Goal: Task Accomplishment & Management: Complete application form

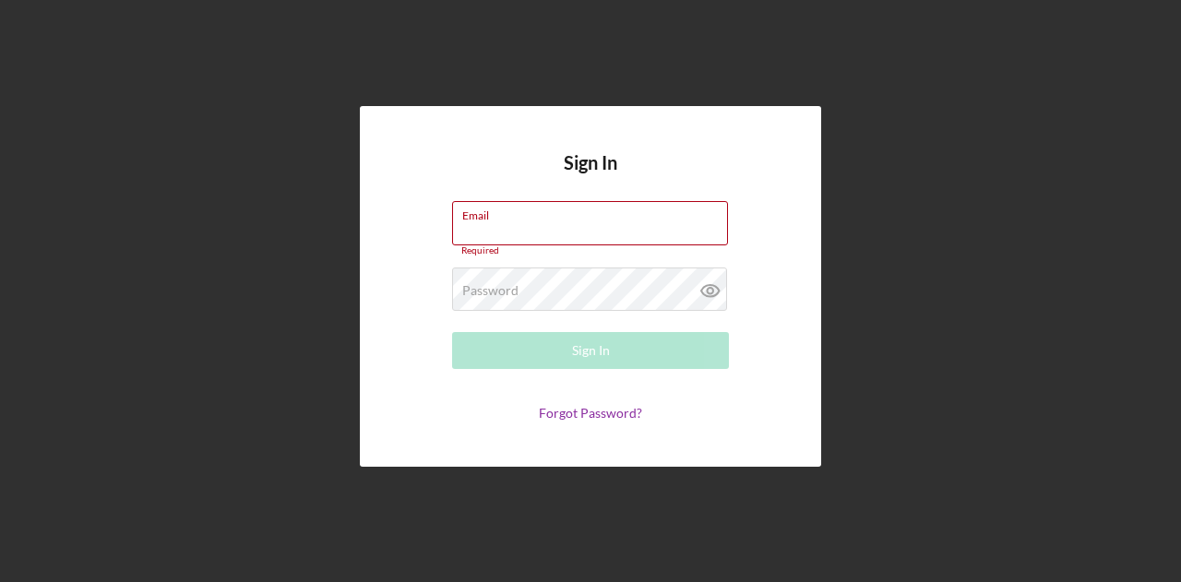
type input "[EMAIL_ADDRESS][DOMAIN_NAME]"
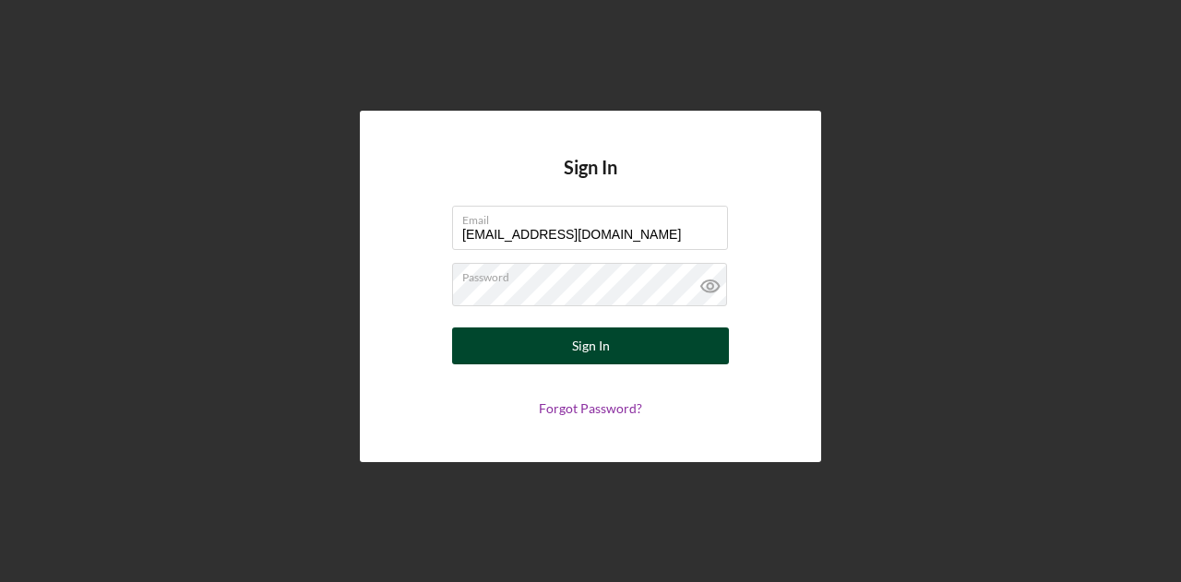
click at [543, 331] on button "Sign In" at bounding box center [590, 346] width 277 height 37
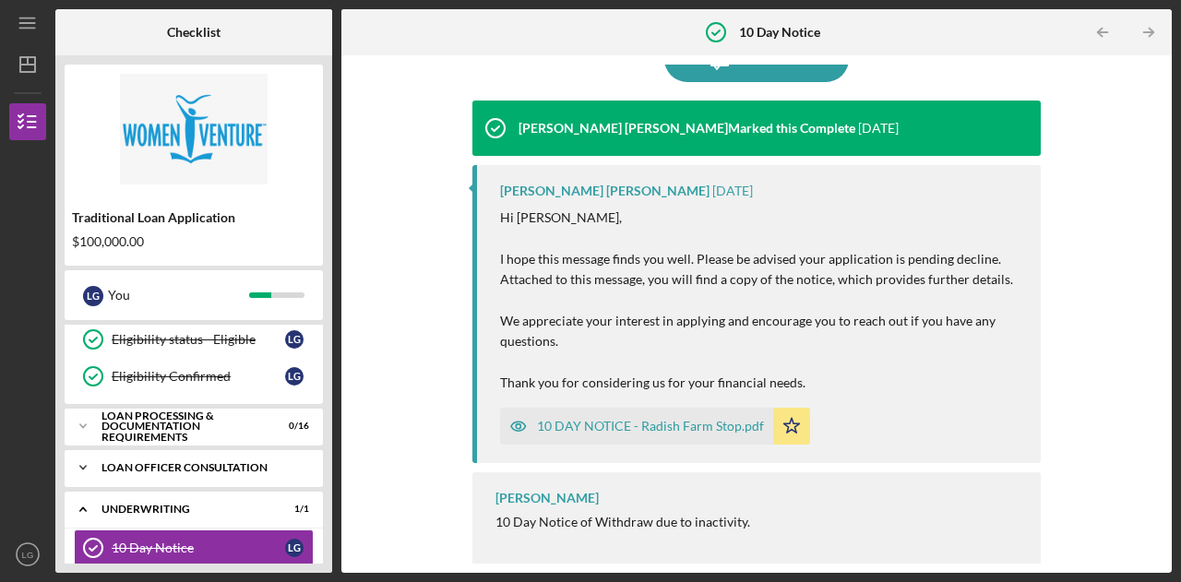
scroll to position [269, 0]
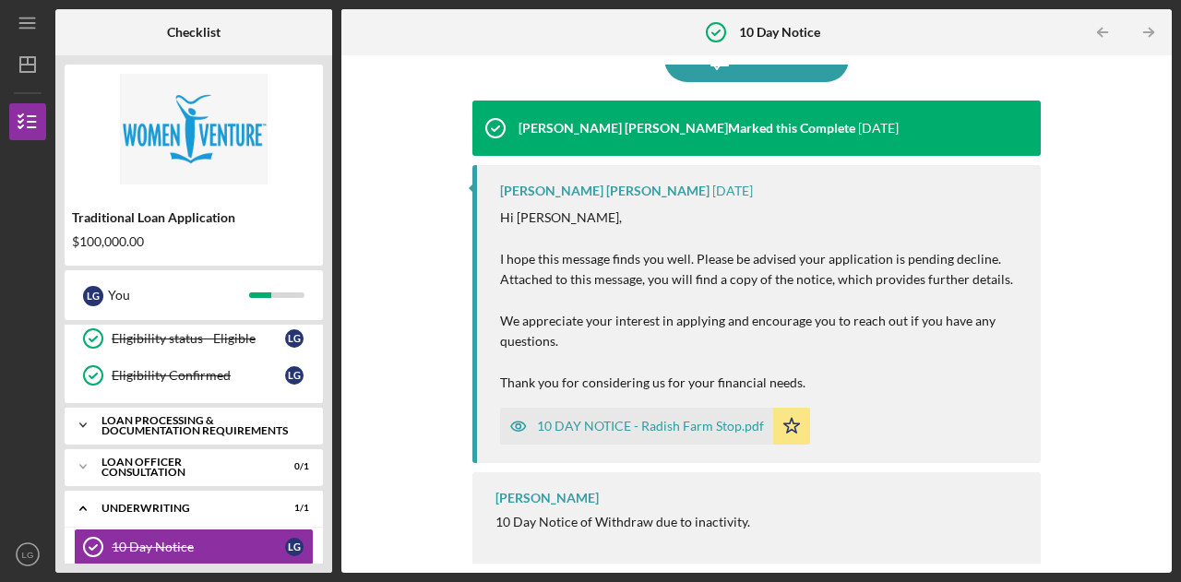
click at [89, 420] on icon "Icon/Expander" at bounding box center [83, 425] width 37 height 37
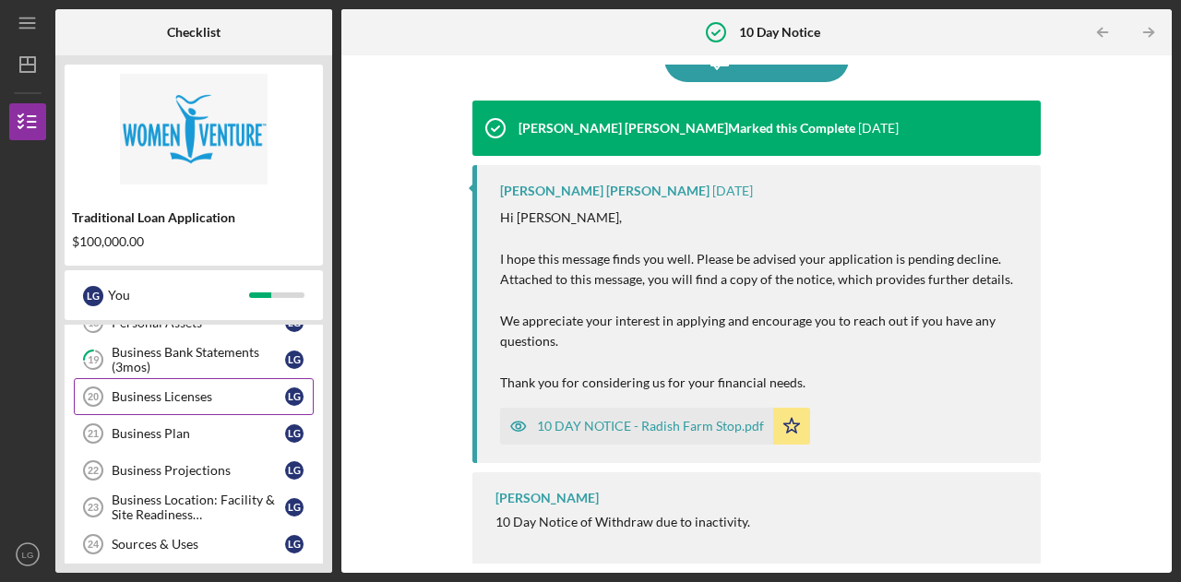
scroll to position [629, 0]
click at [148, 392] on div "Business Licenses" at bounding box center [199, 398] width 174 height 15
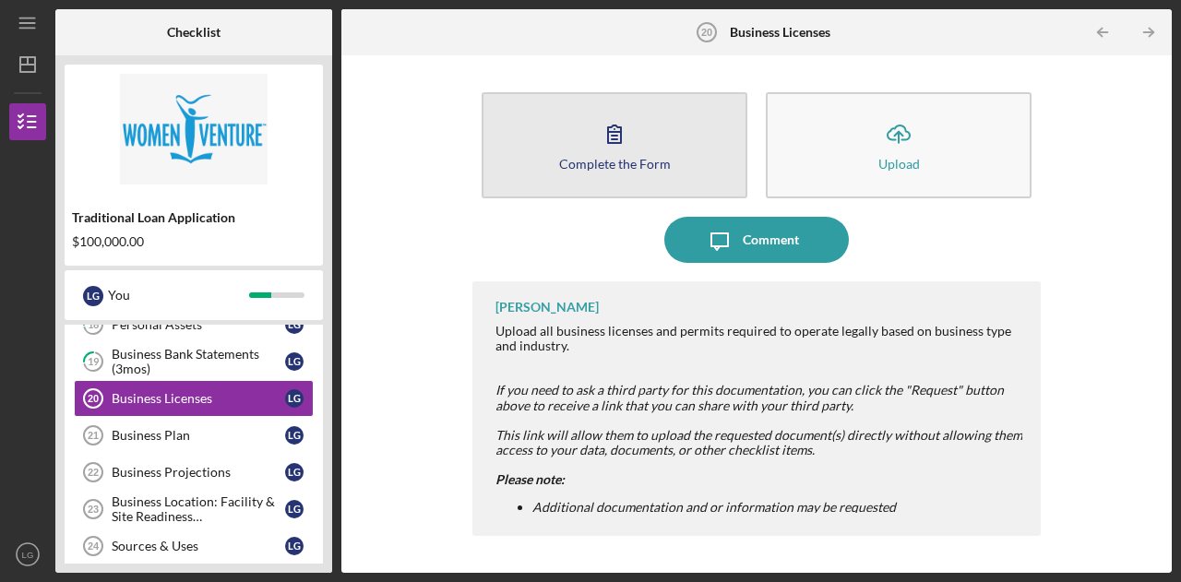
click at [648, 163] on div "Complete the Form" at bounding box center [615, 164] width 112 height 14
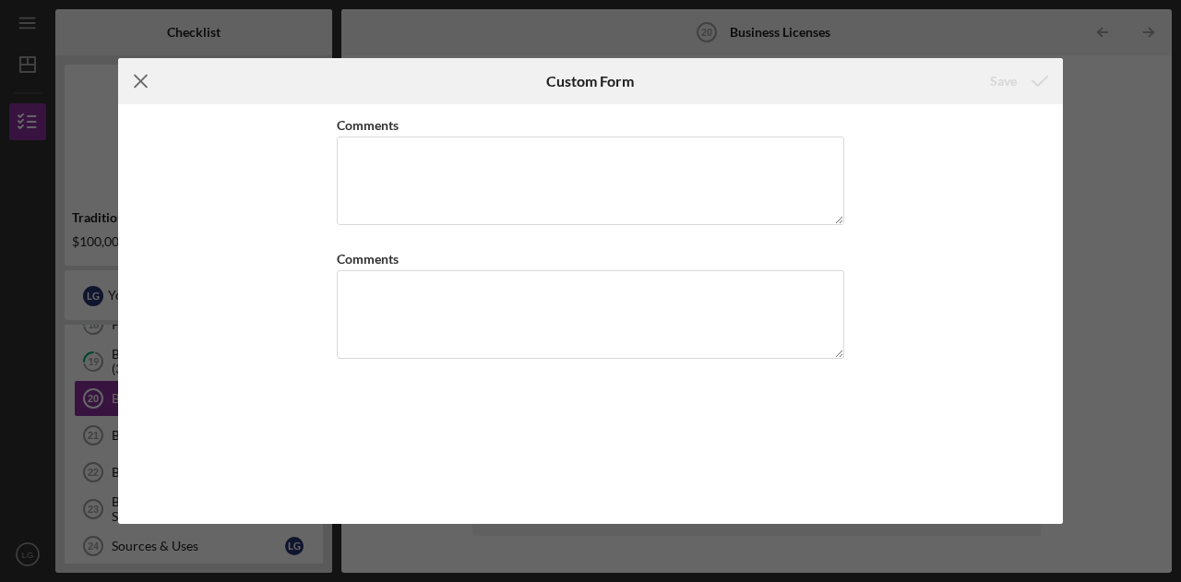
click at [121, 75] on icon "Icon/Menu Close" at bounding box center [141, 81] width 46 height 46
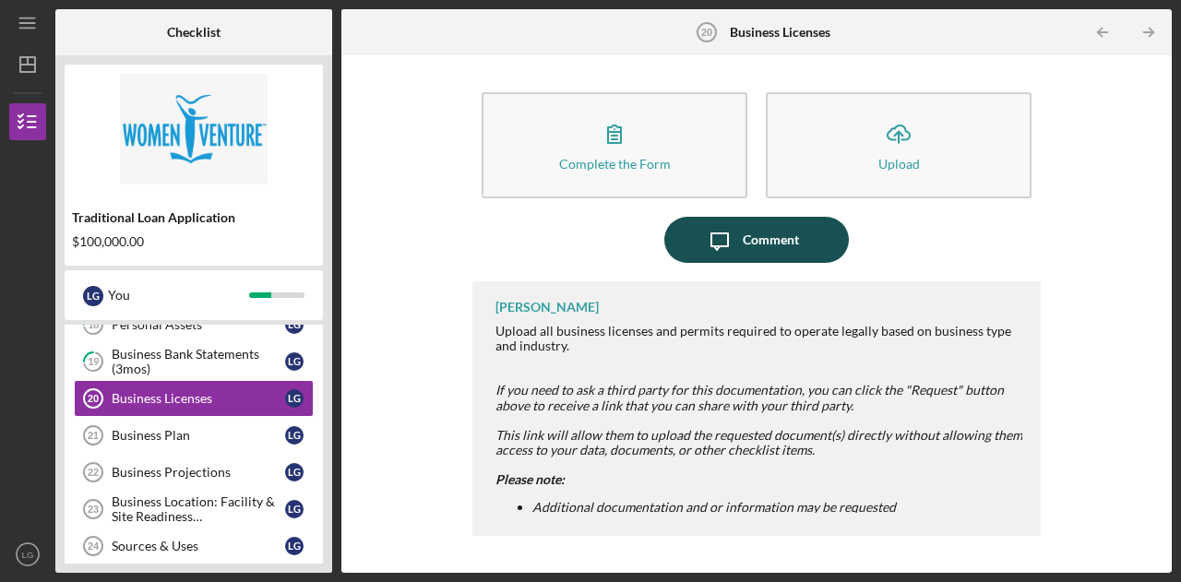
click at [747, 244] on div "Comment" at bounding box center [771, 240] width 56 height 46
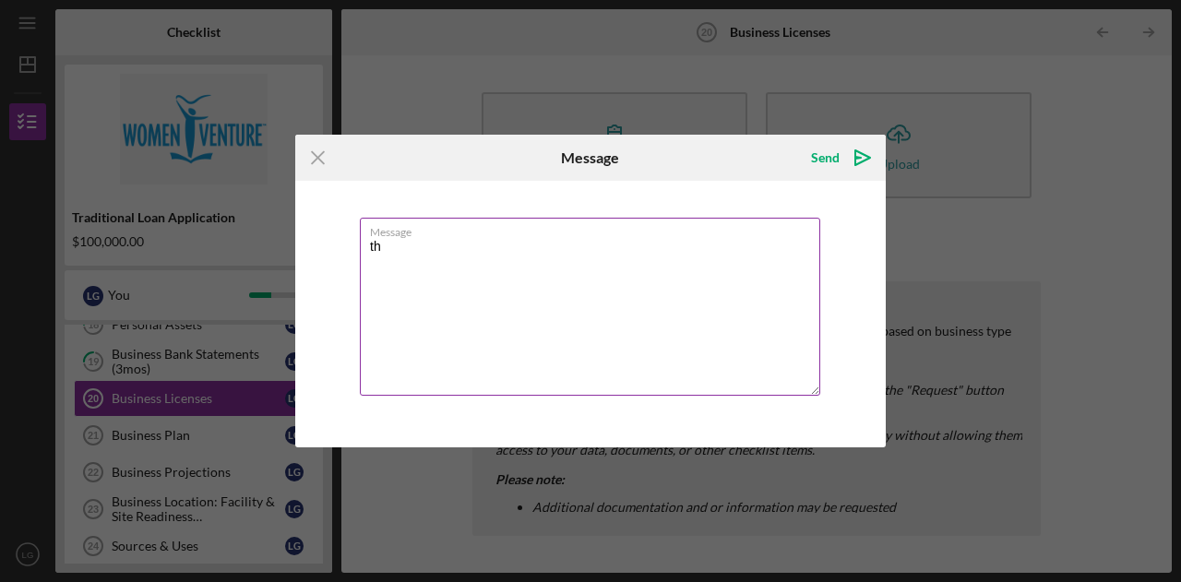
type textarea "t"
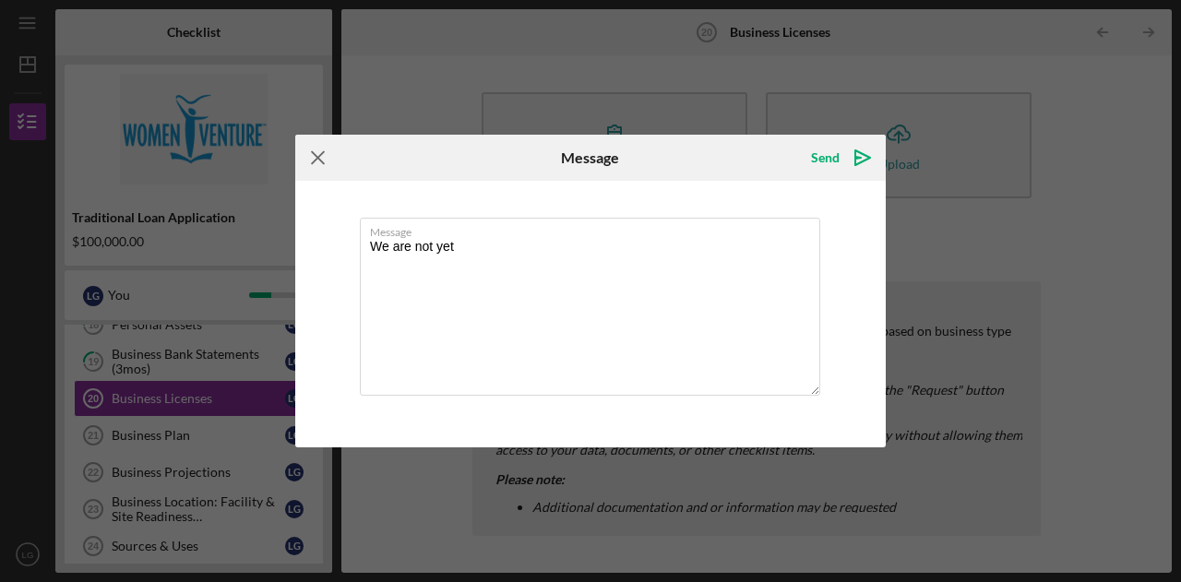
type textarea "We are not yet"
click at [314, 154] on line at bounding box center [318, 158] width 12 height 12
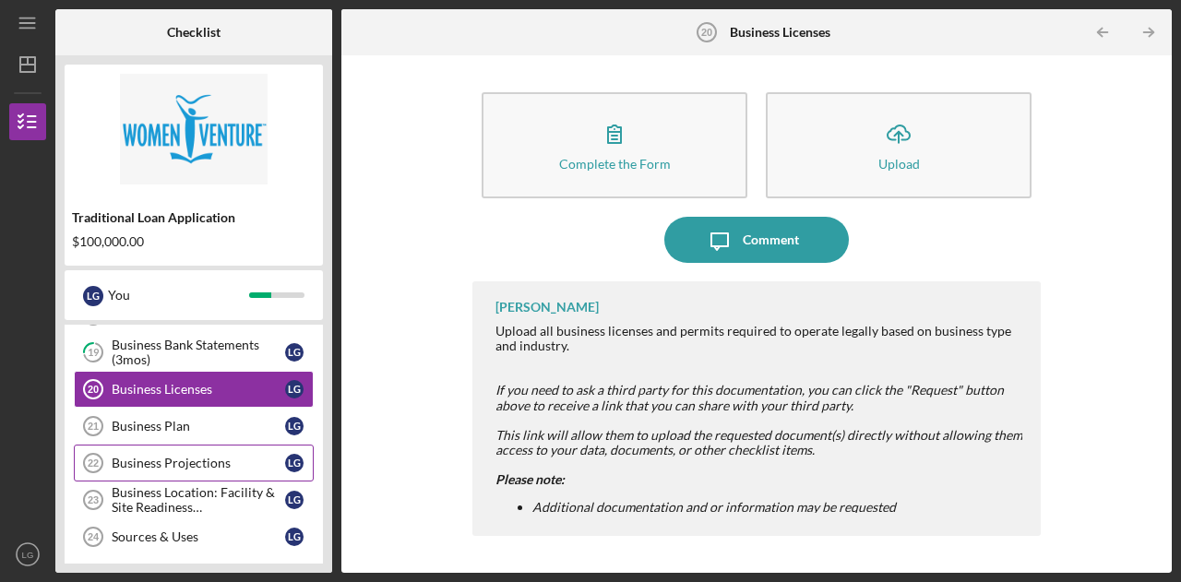
scroll to position [638, 0]
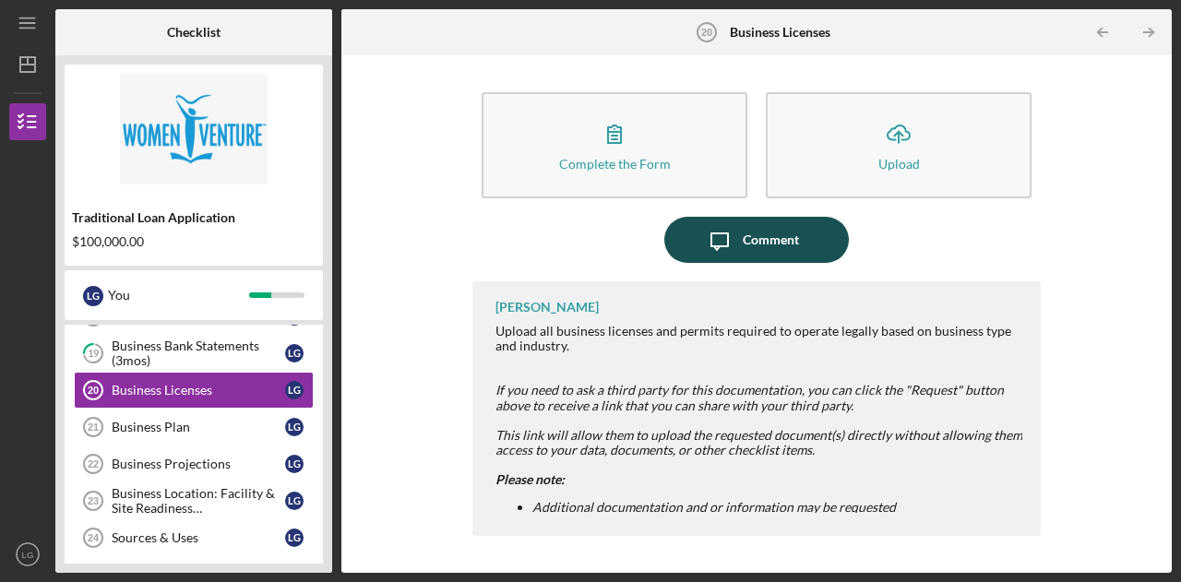
click at [743, 243] on div "Comment" at bounding box center [771, 240] width 56 height 46
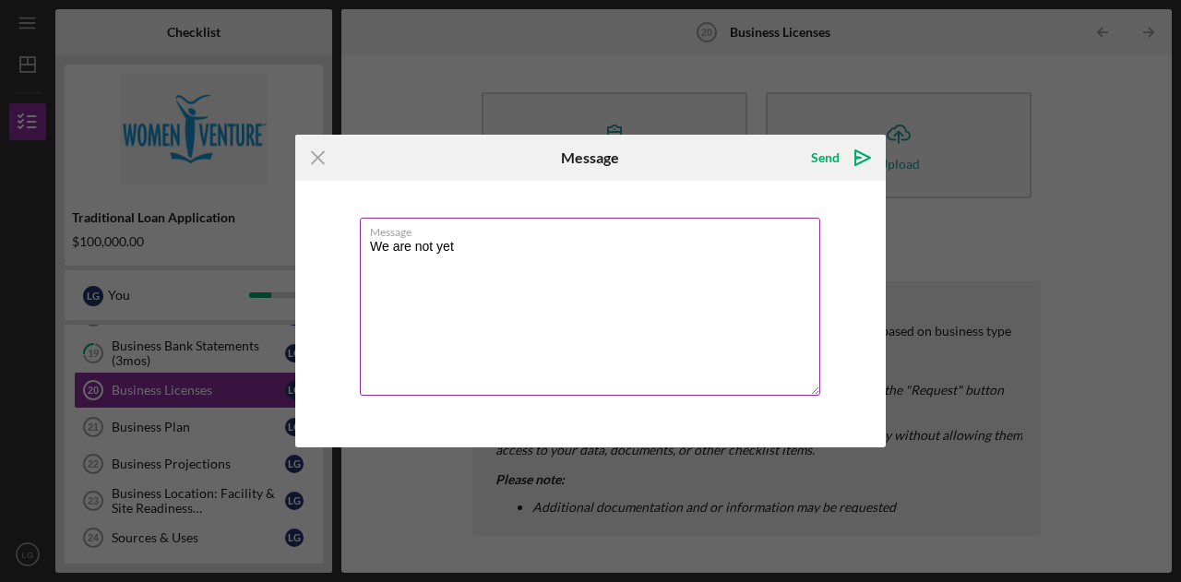
click at [452, 252] on textarea "We are not yet" at bounding box center [590, 307] width 461 height 178
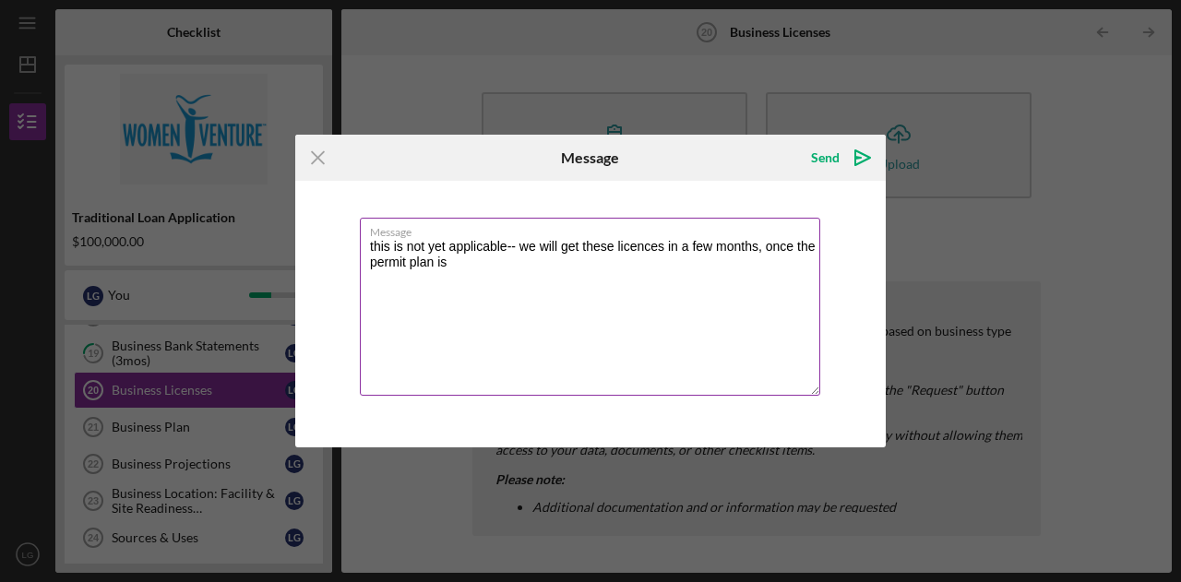
click at [421, 269] on textarea "this is not yet applicable-- we will get these licences in a few months, once t…" at bounding box center [590, 307] width 461 height 178
click at [454, 263] on textarea "this is not yet applicable-- we will get these licences in a few months, once t…" at bounding box center [590, 307] width 461 height 178
click at [474, 263] on textarea "this is not yet applicable-- we will get these licences in a few months, once t…" at bounding box center [590, 307] width 461 height 178
click at [650, 248] on textarea "this is not yet applicable-- we will get these licences in a few months, once t…" at bounding box center [590, 307] width 461 height 178
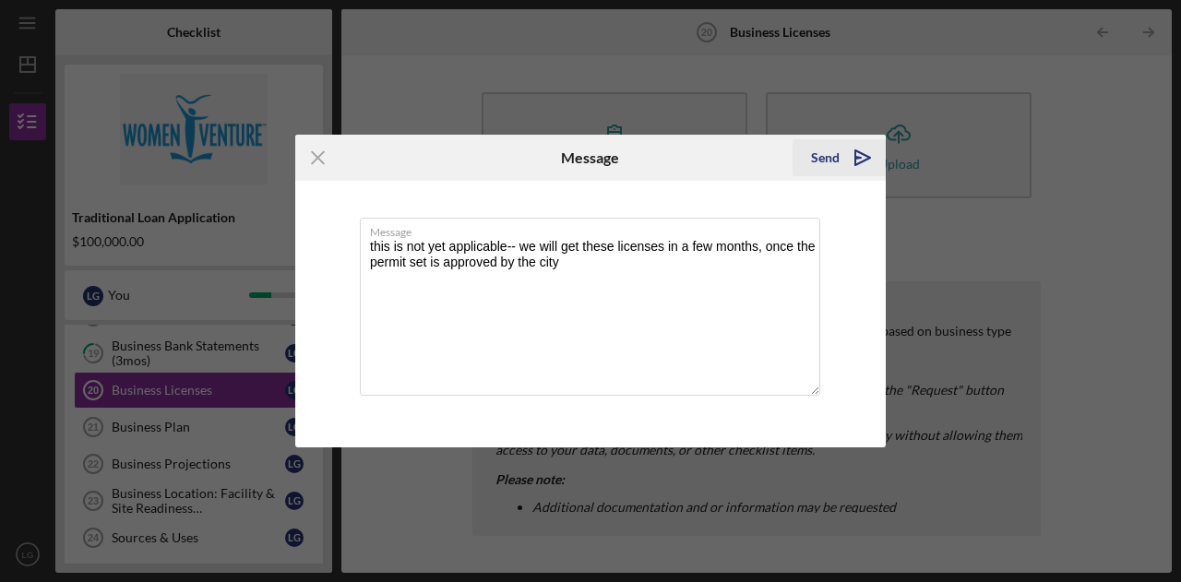
type textarea "this is not yet applicable-- we will get these licenses in a few months, once t…"
click at [836, 156] on div "Send" at bounding box center [825, 157] width 29 height 37
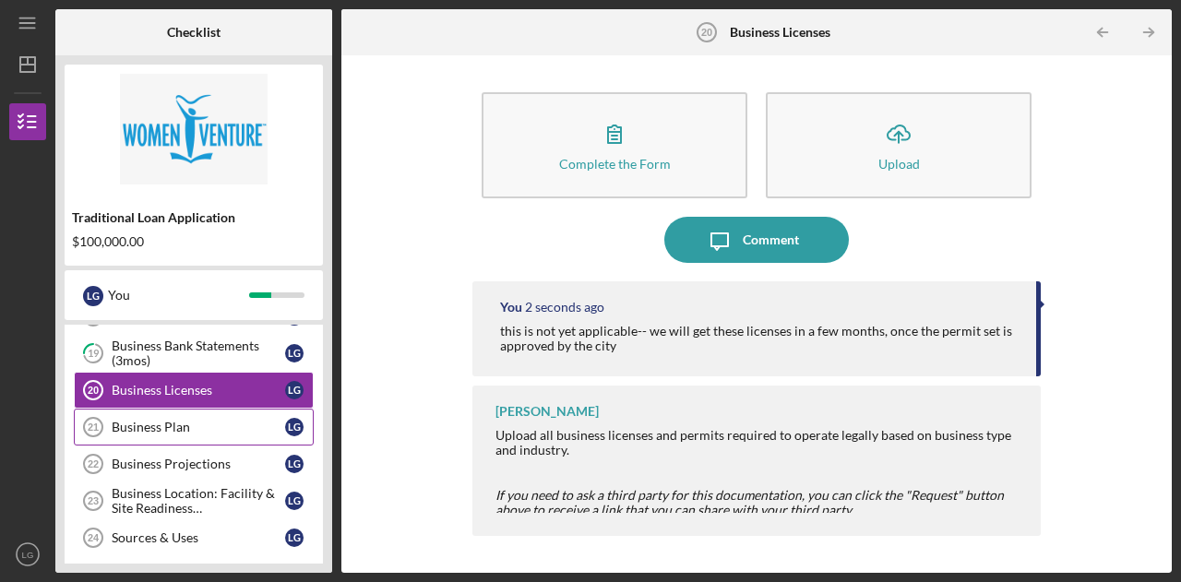
click at [148, 420] on div "Business Plan" at bounding box center [199, 427] width 174 height 15
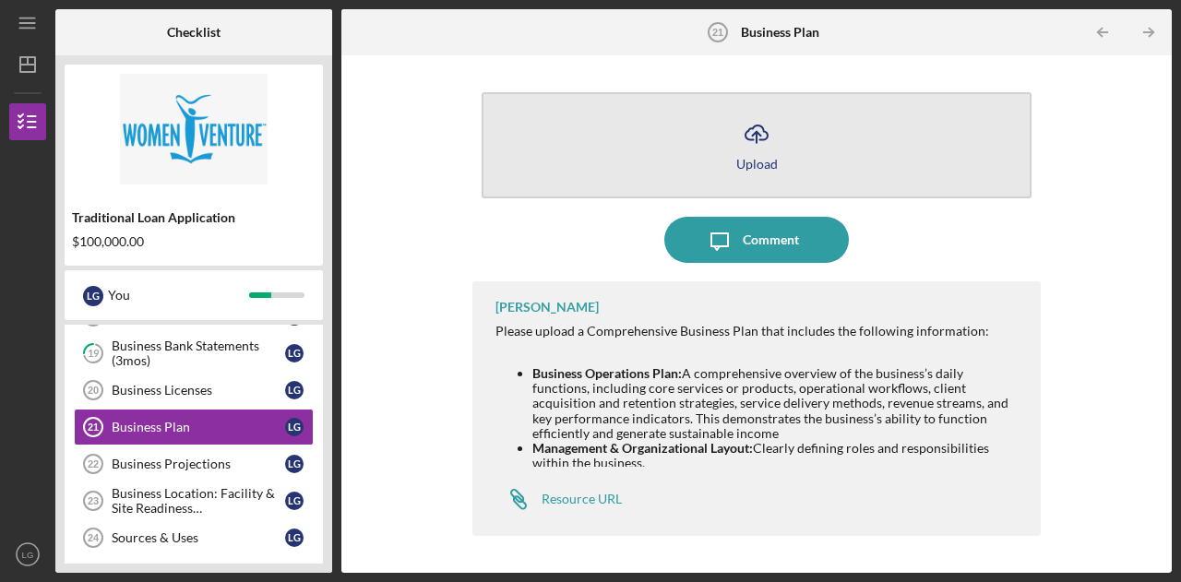
click at [757, 146] on icon "Icon/Upload" at bounding box center [757, 134] width 46 height 46
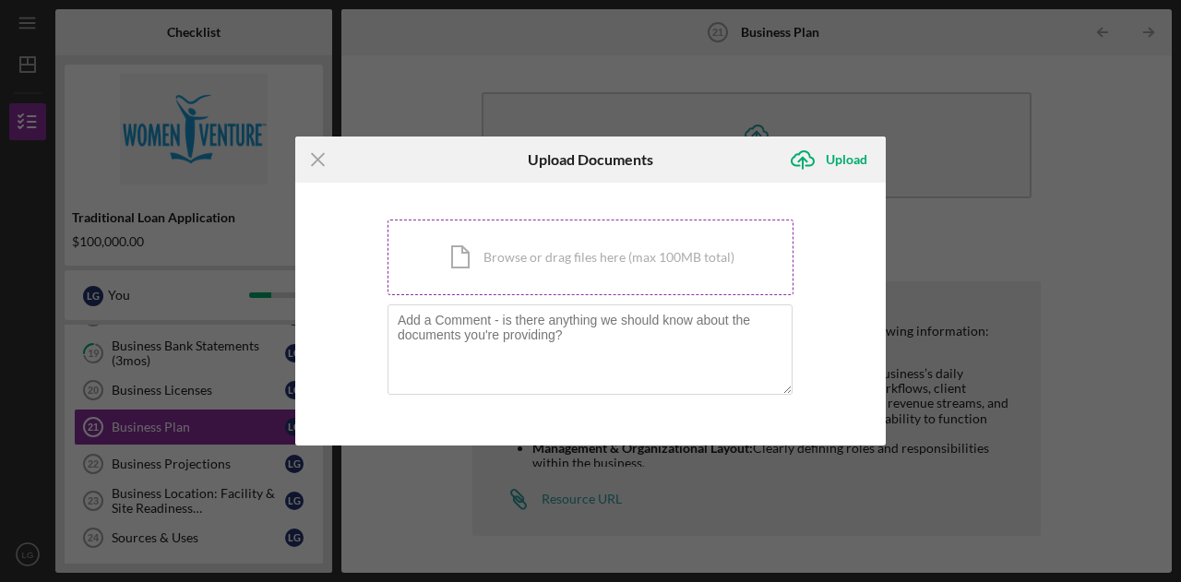
click at [522, 261] on div "Icon/Document Browse or drag files here (max 100MB total) Tap to choose files o…" at bounding box center [591, 258] width 406 height 76
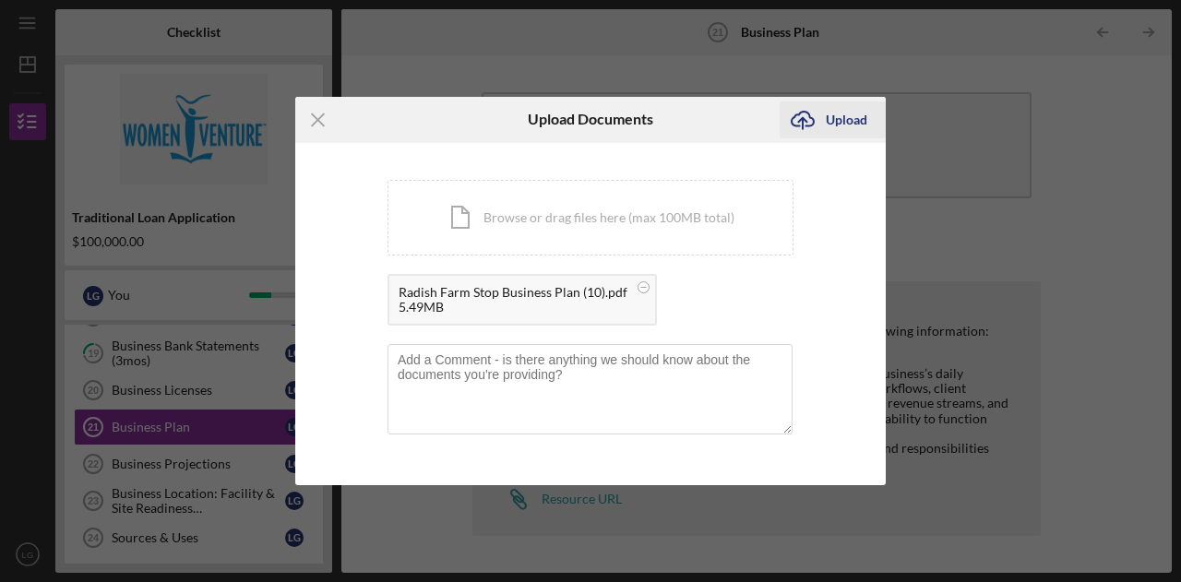
click at [826, 123] on div "Upload" at bounding box center [847, 120] width 42 height 37
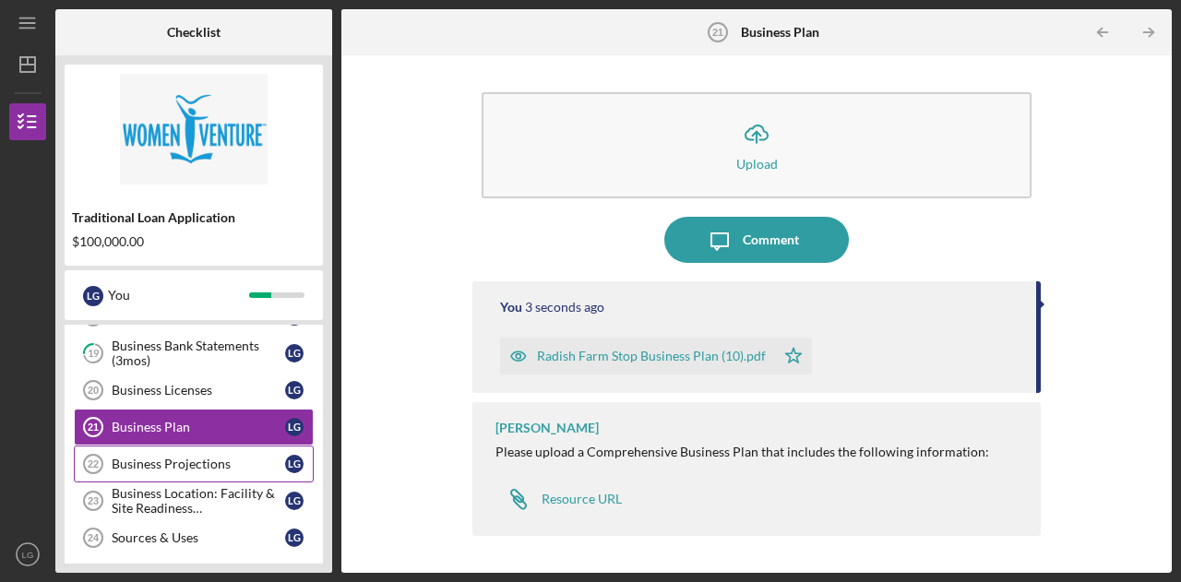
click at [196, 457] on div "Business Projections" at bounding box center [199, 464] width 174 height 15
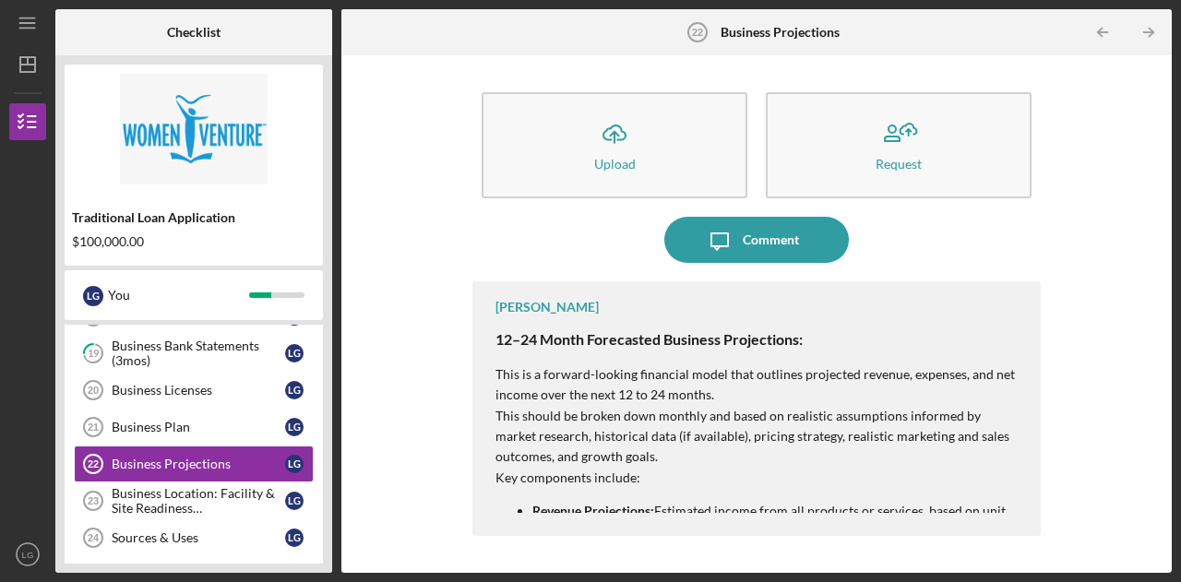
click at [427, 455] on div "Icon/Upload Upload Request Icon/Message Comment [PERSON_NAME] 12–24 Month Forec…" at bounding box center [757, 314] width 812 height 499
click at [656, 415] on p "This should be broken down monthly and based on realistic assumptions informed …" at bounding box center [759, 437] width 527 height 62
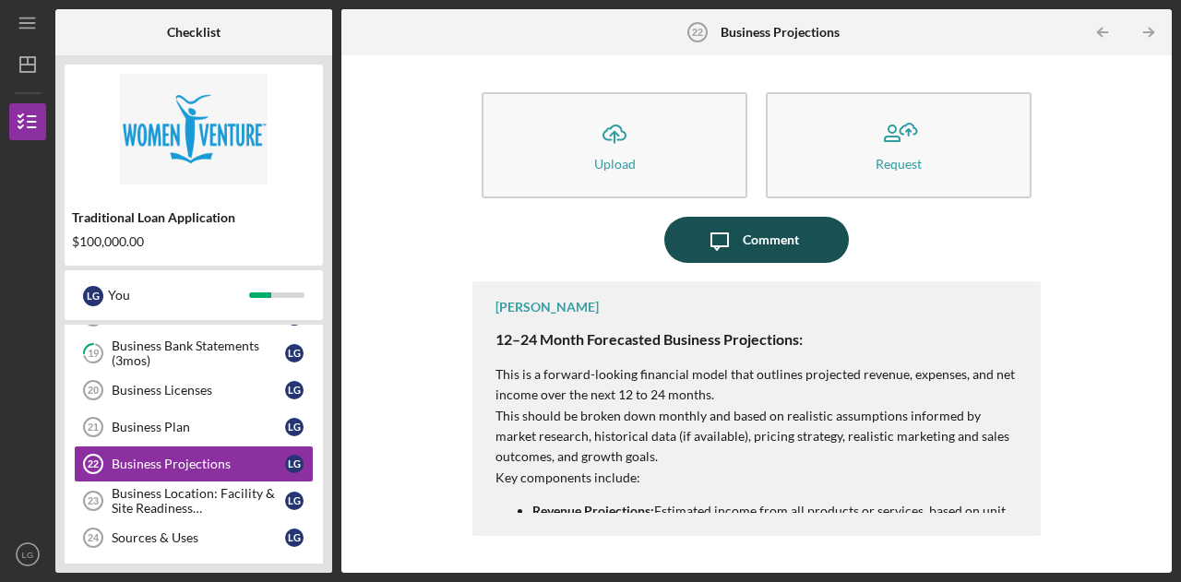
click at [724, 248] on icon "Icon/Message" at bounding box center [720, 240] width 46 height 46
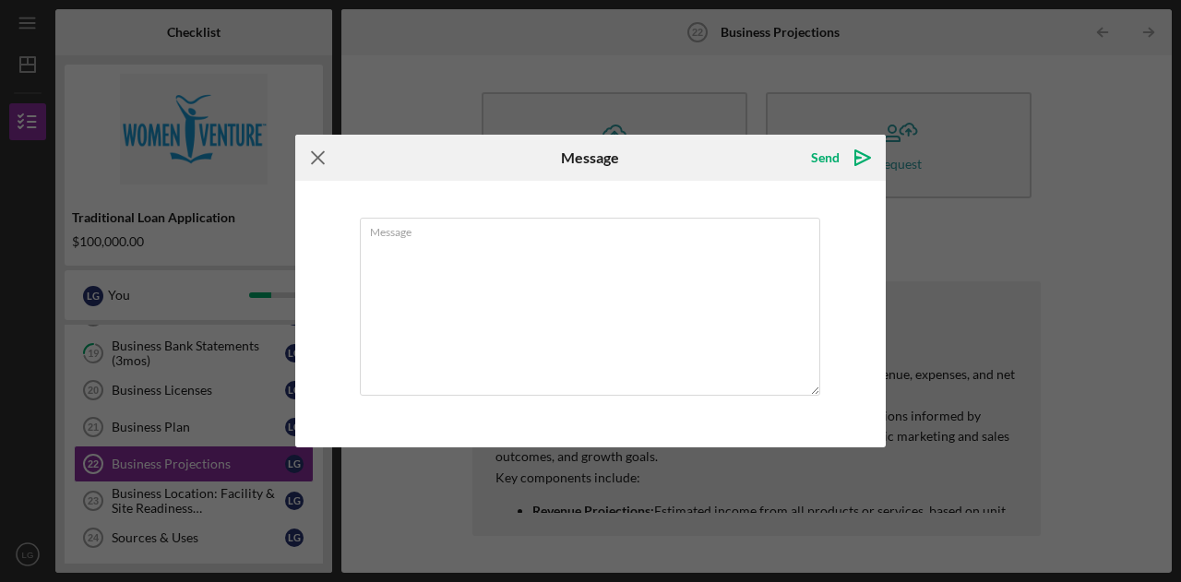
click at [316, 159] on icon "Icon/Menu Close" at bounding box center [318, 158] width 46 height 46
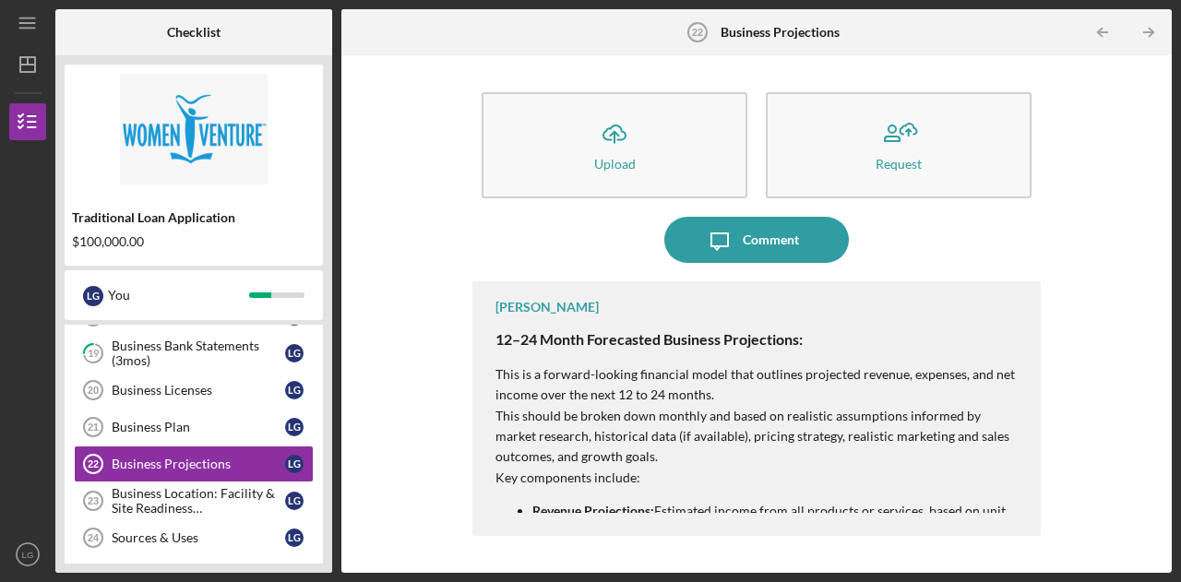
click at [827, 403] on p "This is a forward-looking financial model that outlines projected revenue, expe…" at bounding box center [759, 386] width 527 height 42
click at [198, 488] on div "Business Location: Facility & Site Readiness Documentation" at bounding box center [199, 501] width 174 height 30
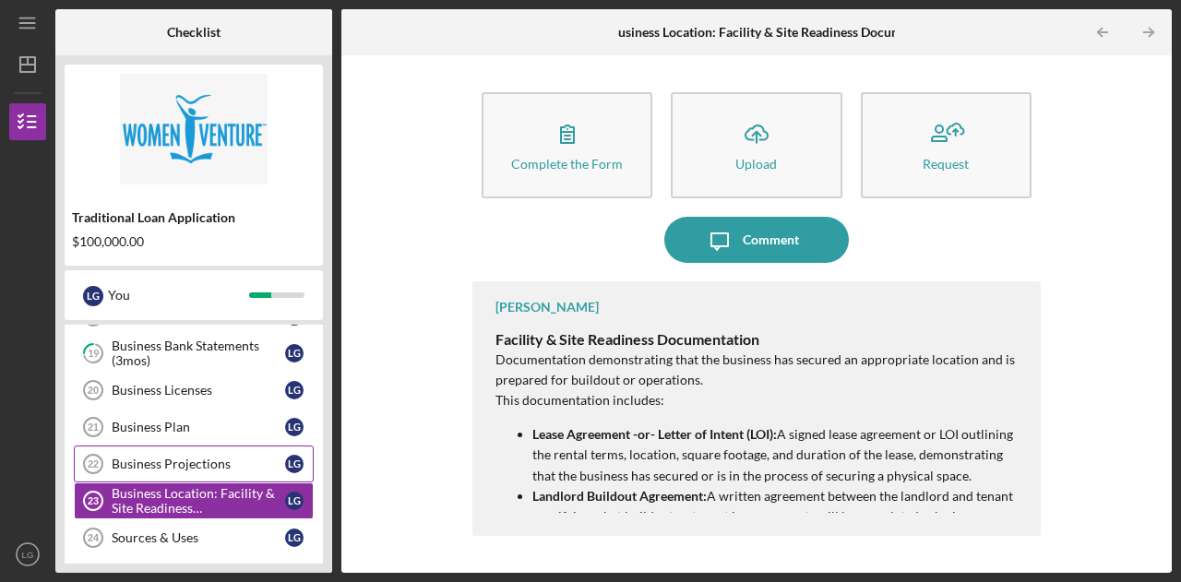
click at [201, 457] on div "Business Projections" at bounding box center [199, 464] width 174 height 15
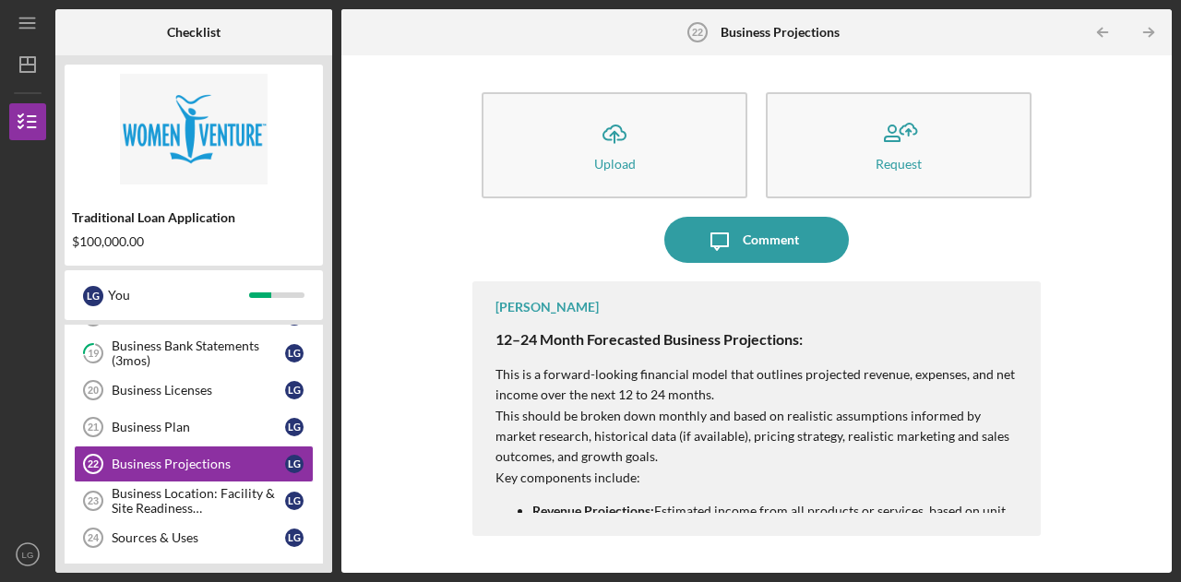
click at [569, 422] on p "This should be broken down monthly and based on realistic assumptions informed …" at bounding box center [759, 437] width 527 height 62
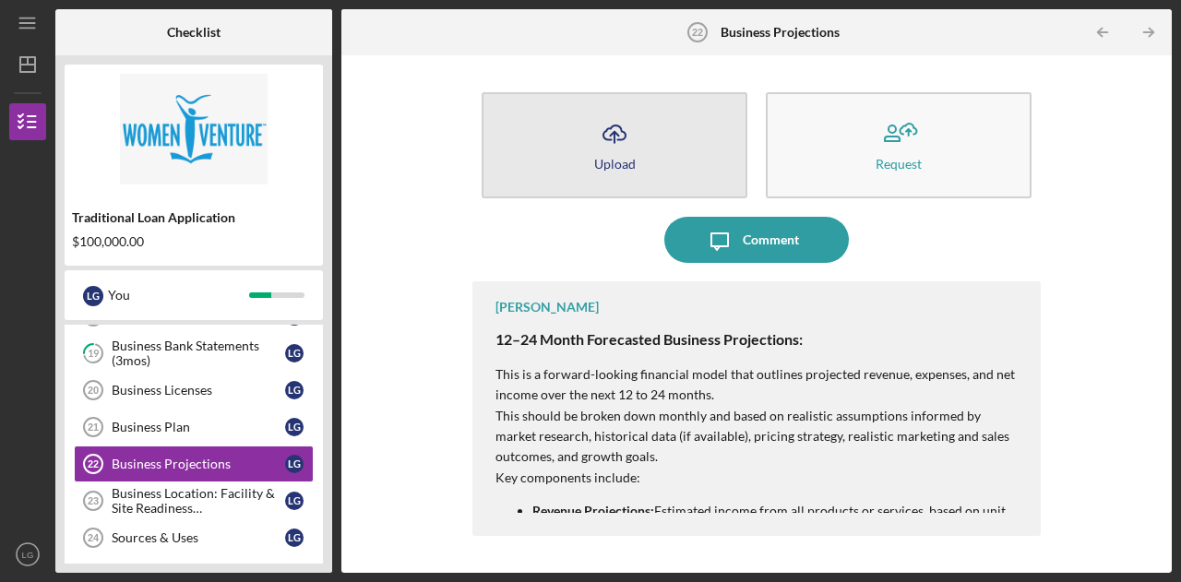
click at [613, 136] on icon "Icon/Upload" at bounding box center [615, 134] width 46 height 46
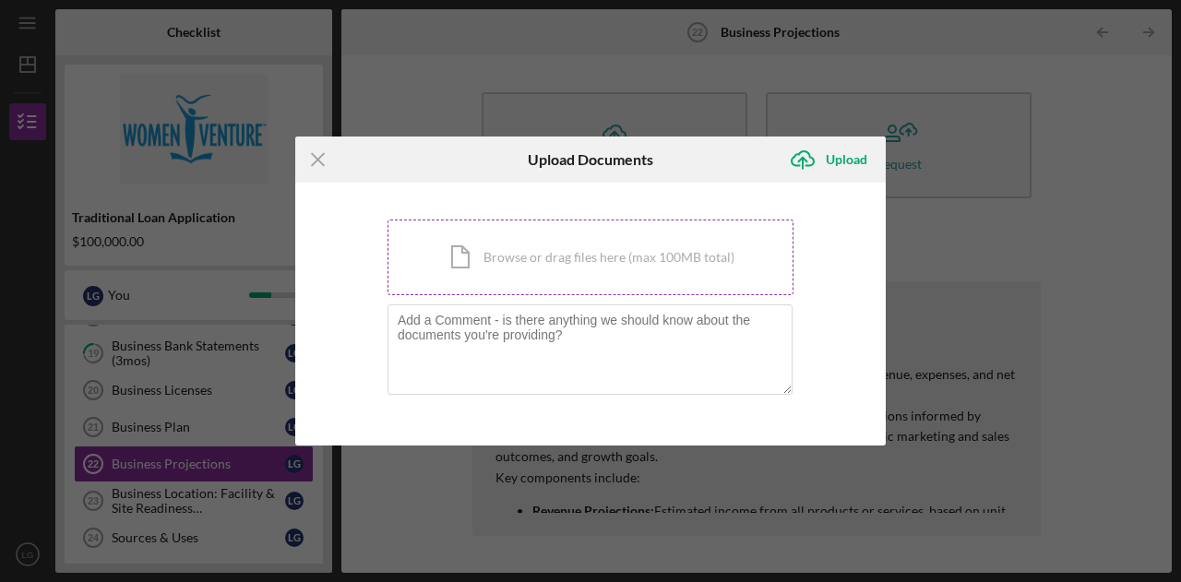
click at [551, 253] on div "Icon/Document Browse or drag files here (max 100MB total) Tap to choose files o…" at bounding box center [591, 258] width 406 height 76
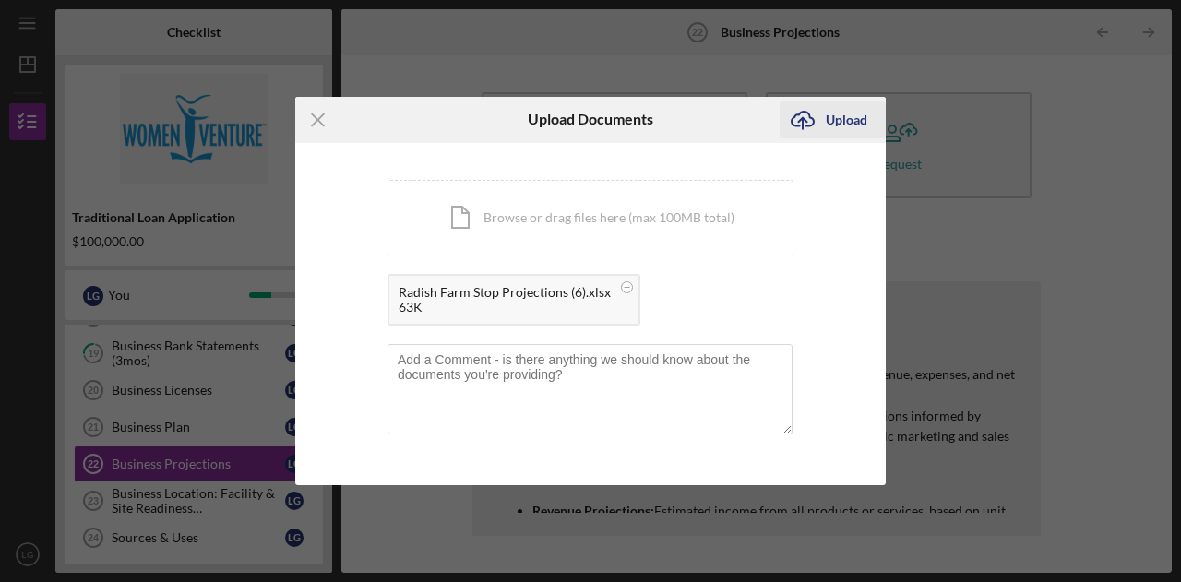
click at [811, 121] on icon "Icon/Upload" at bounding box center [803, 120] width 46 height 46
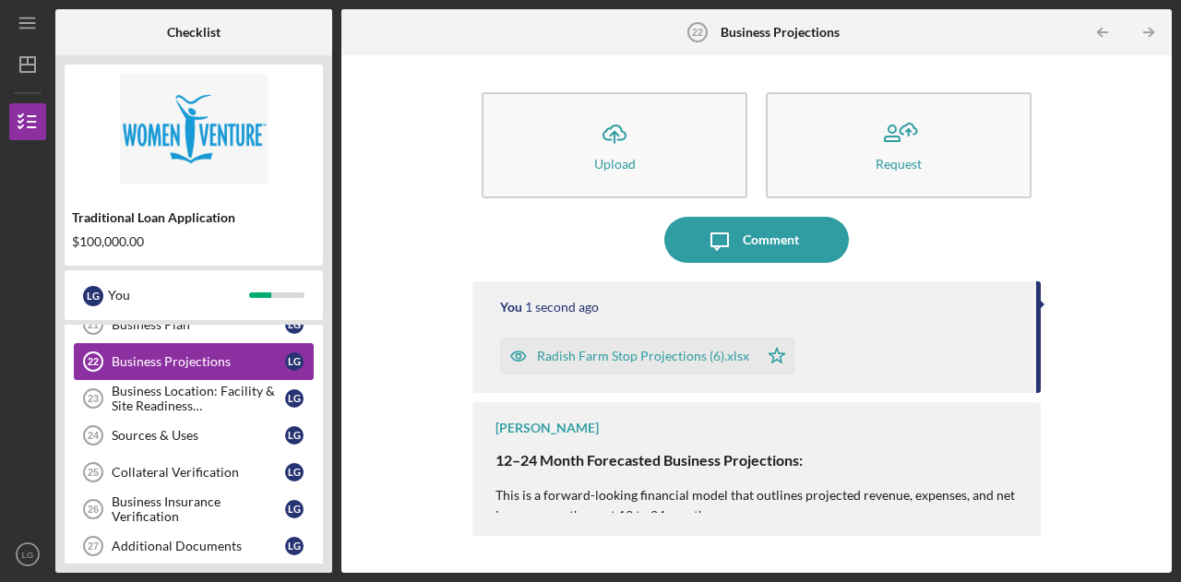
scroll to position [754, 0]
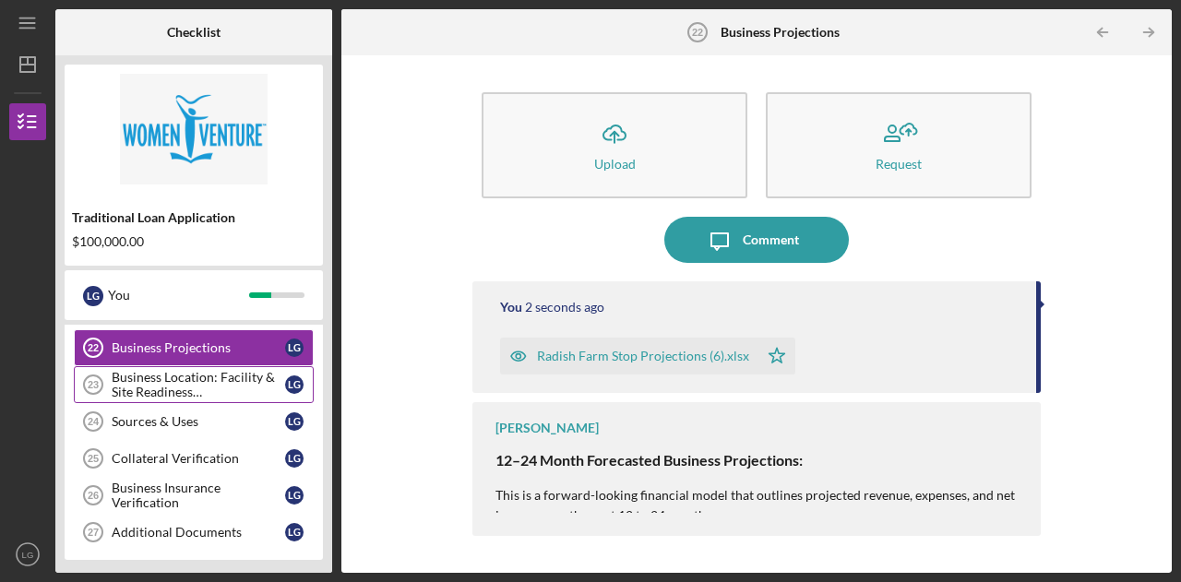
click at [224, 376] on div "Business Location: Facility & Site Readiness Documentation" at bounding box center [199, 385] width 174 height 30
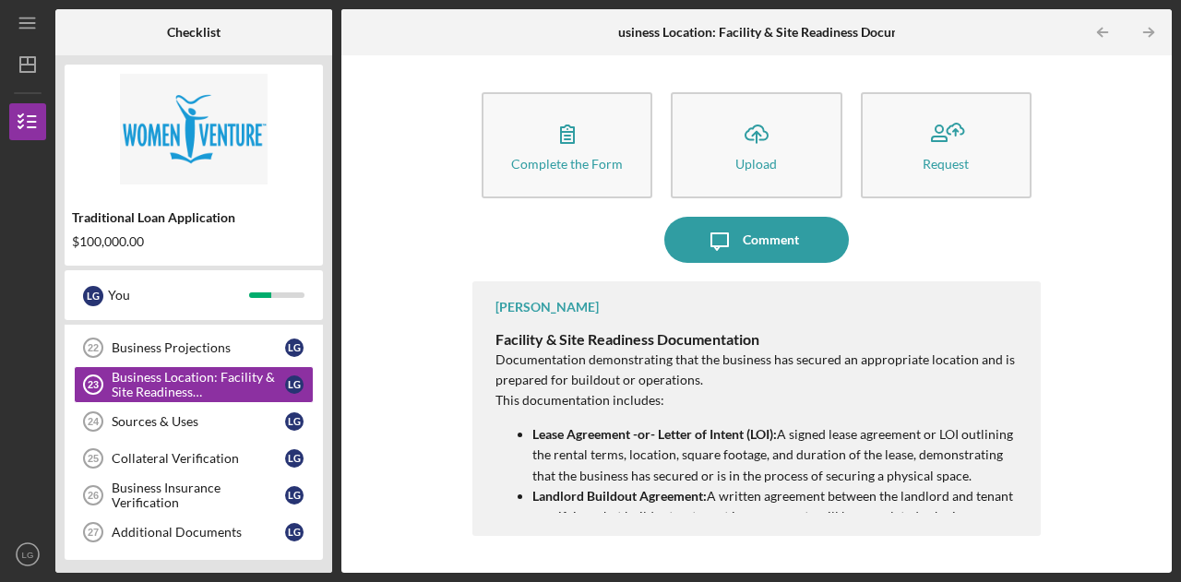
click at [663, 447] on p "Lease Agreement -or- Letter of Intent (LOI): A signed lease agreement or LOI ou…" at bounding box center [778, 456] width 490 height 62
click at [1144, 32] on line "button" at bounding box center [1148, 32] width 9 height 0
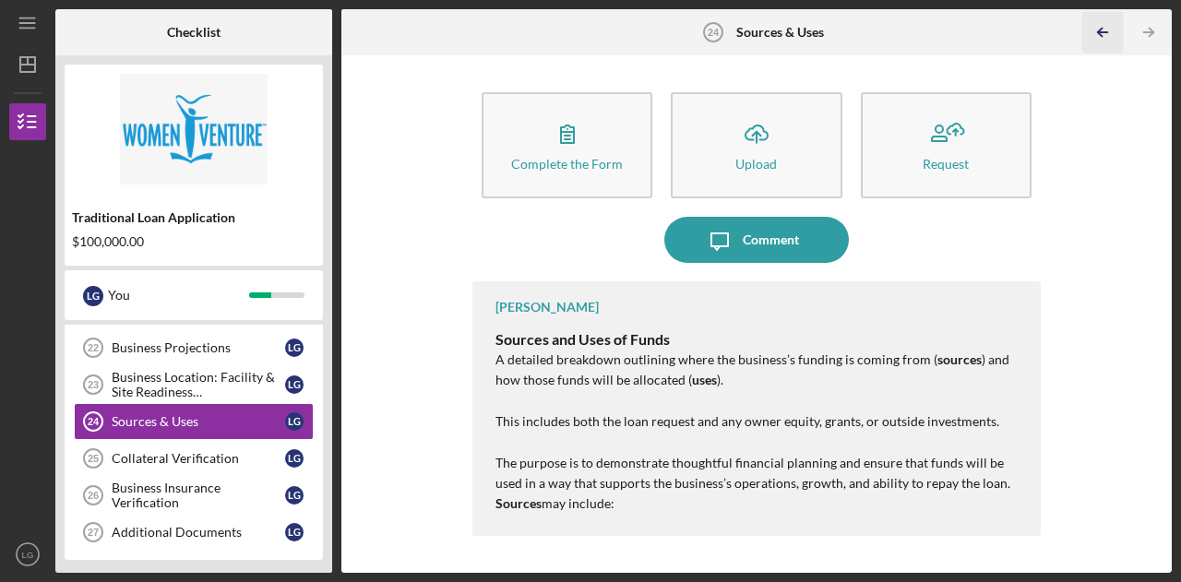
click at [1100, 34] on polyline "button" at bounding box center [1100, 33] width 5 height 8
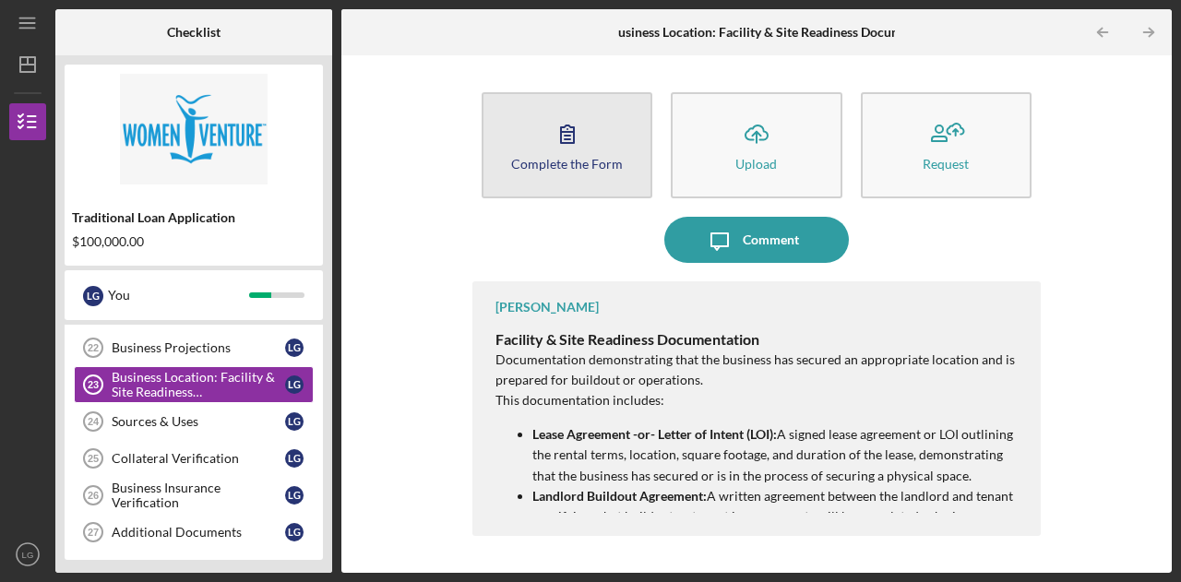
click at [562, 142] on icon "button" at bounding box center [567, 135] width 13 height 18
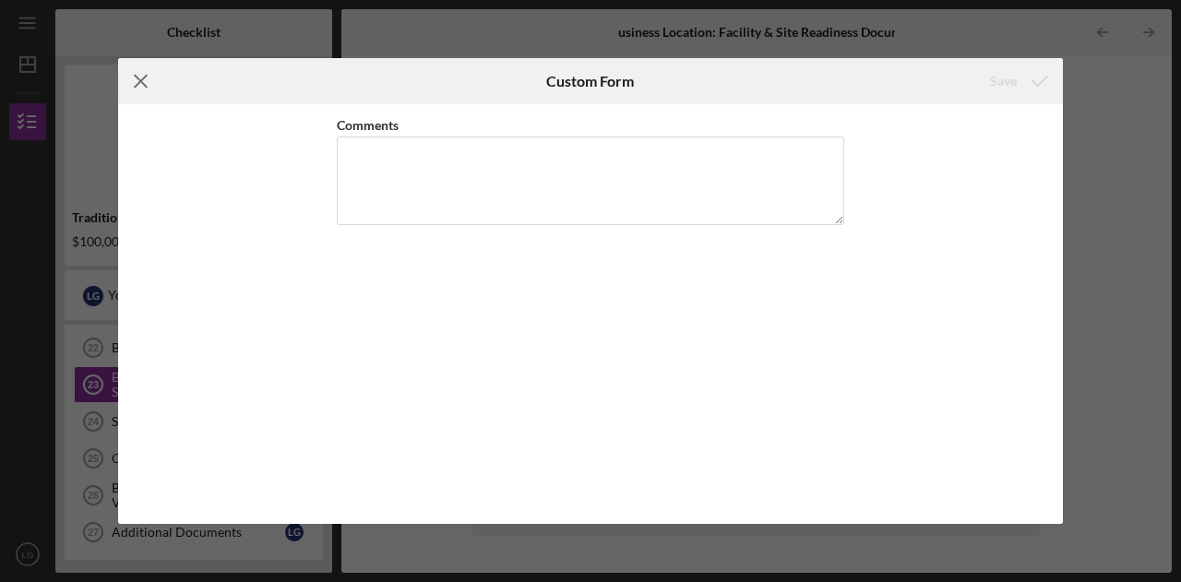
click at [135, 84] on icon "Icon/Menu Close" at bounding box center [141, 81] width 46 height 46
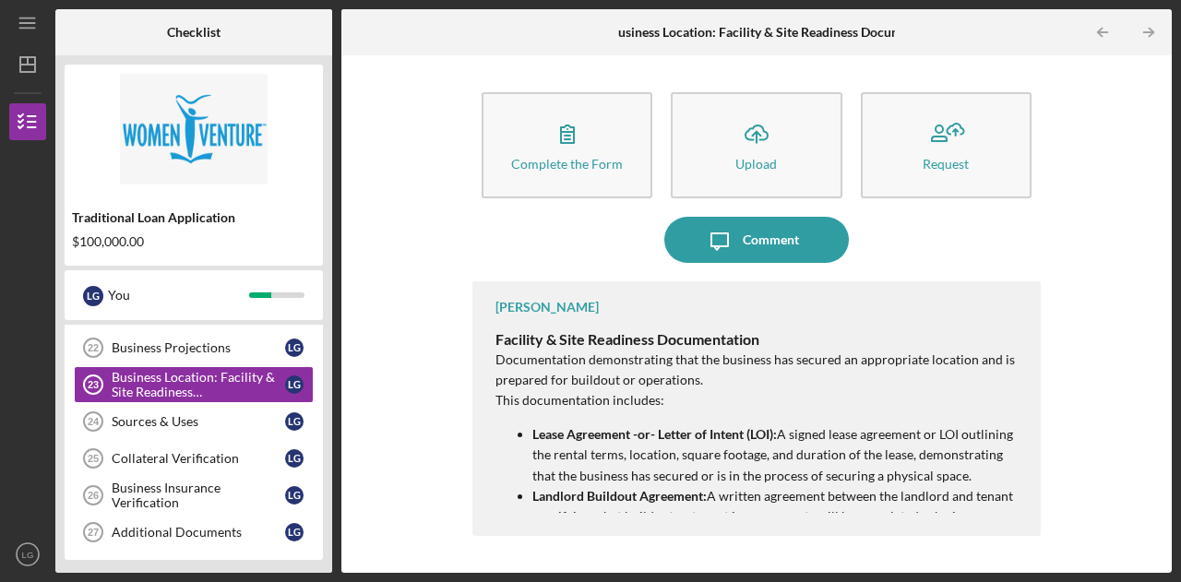
click at [605, 440] on strong "Lease Agreement -or- Letter of Intent (LOI):" at bounding box center [655, 434] width 245 height 16
click at [637, 497] on strong "Landlord Buildout Agreement:" at bounding box center [620, 496] width 174 height 16
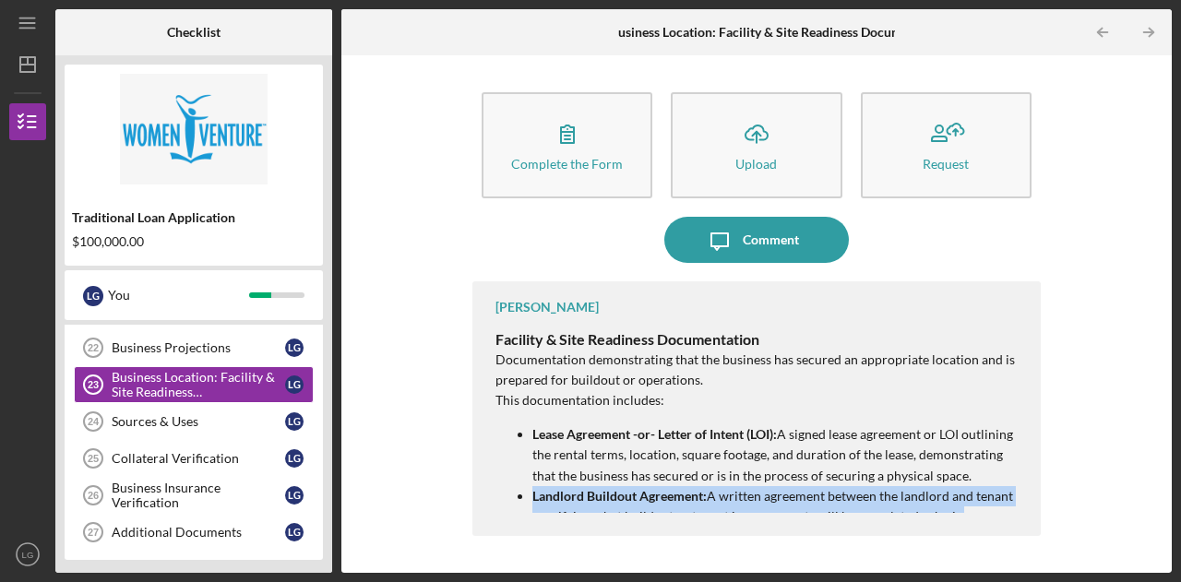
click at [637, 497] on strong "Landlord Buildout Agreement:" at bounding box center [620, 496] width 174 height 16
click at [820, 514] on div "[PERSON_NAME] Facility & Site Readiness Documentation Documentation demonstrati…" at bounding box center [757, 409] width 569 height 255
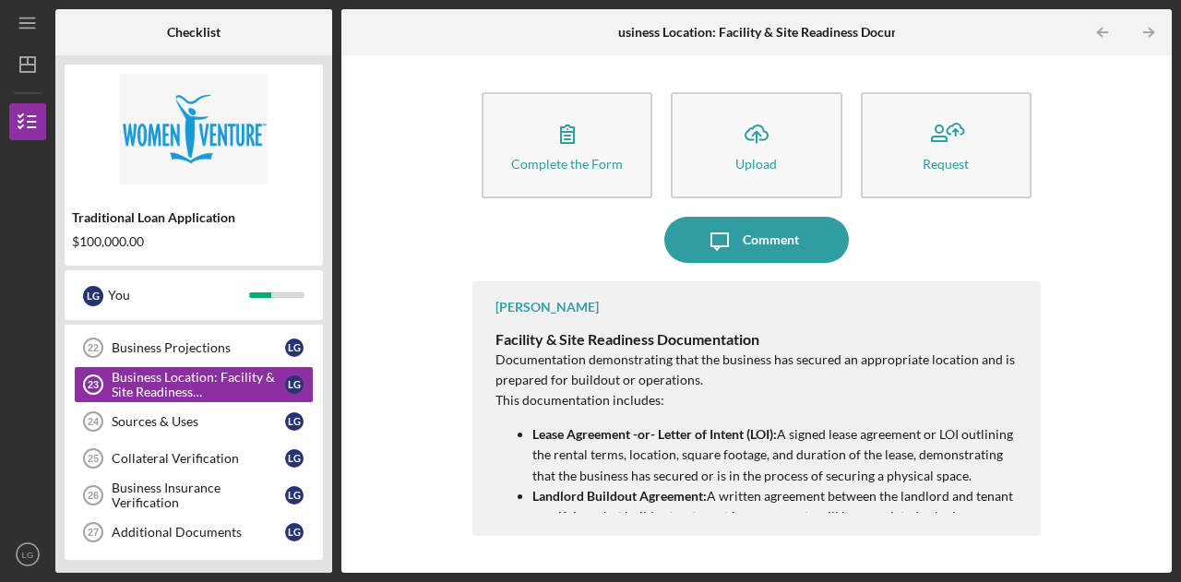
click at [899, 458] on p "Lease Agreement -or- Letter of Intent (LOI): A signed lease agreement or LOI ou…" at bounding box center [778, 456] width 490 height 62
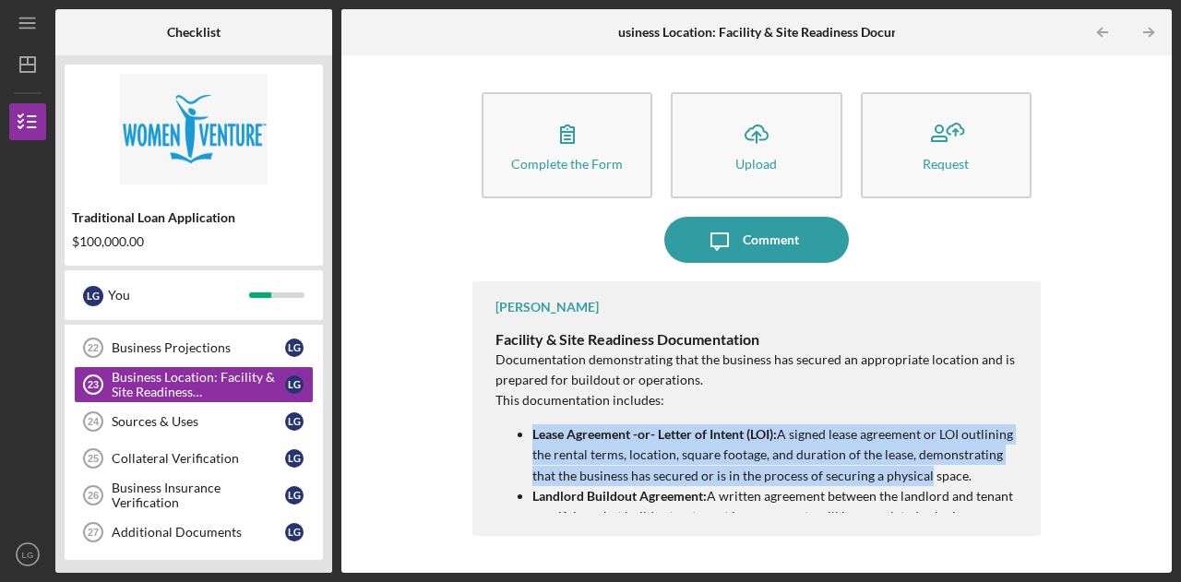
drag, startPoint x: 895, startPoint y: 473, endPoint x: 858, endPoint y: 417, distance: 67.3
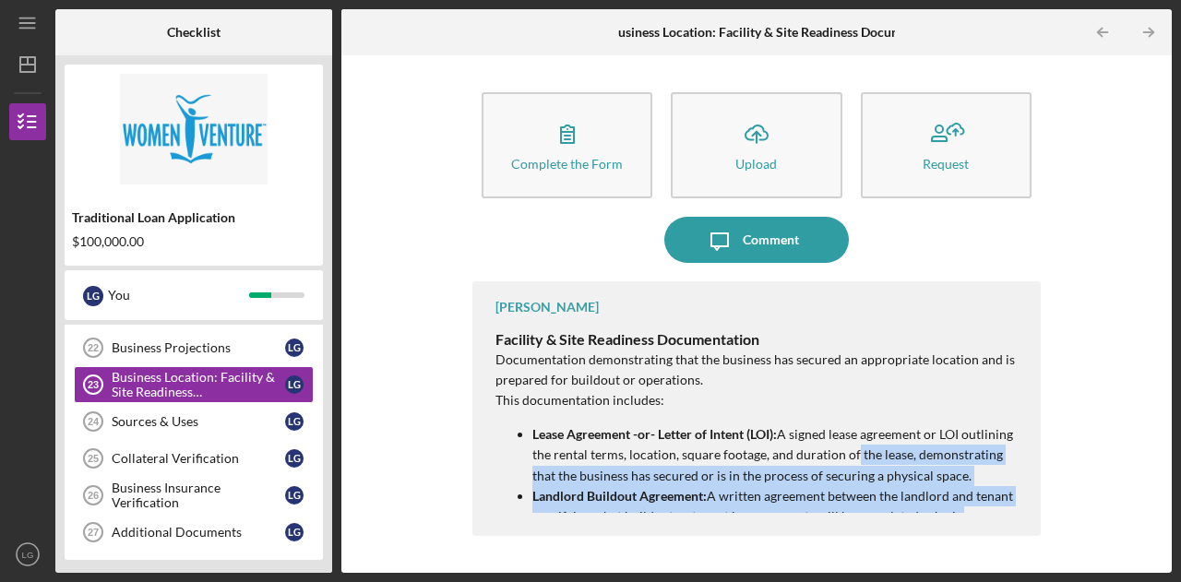
drag, startPoint x: 851, startPoint y: 458, endPoint x: 917, endPoint y: 605, distance: 161.1
click at [917, 581] on html "Icon/Menu Business Location: Facility & Site Readiness Documentation 23 Busines…" at bounding box center [590, 291] width 1181 height 582
click at [873, 481] on p "Lease Agreement -or- Letter of Intent (LOI): A signed lease agreement or LOI ou…" at bounding box center [778, 456] width 490 height 62
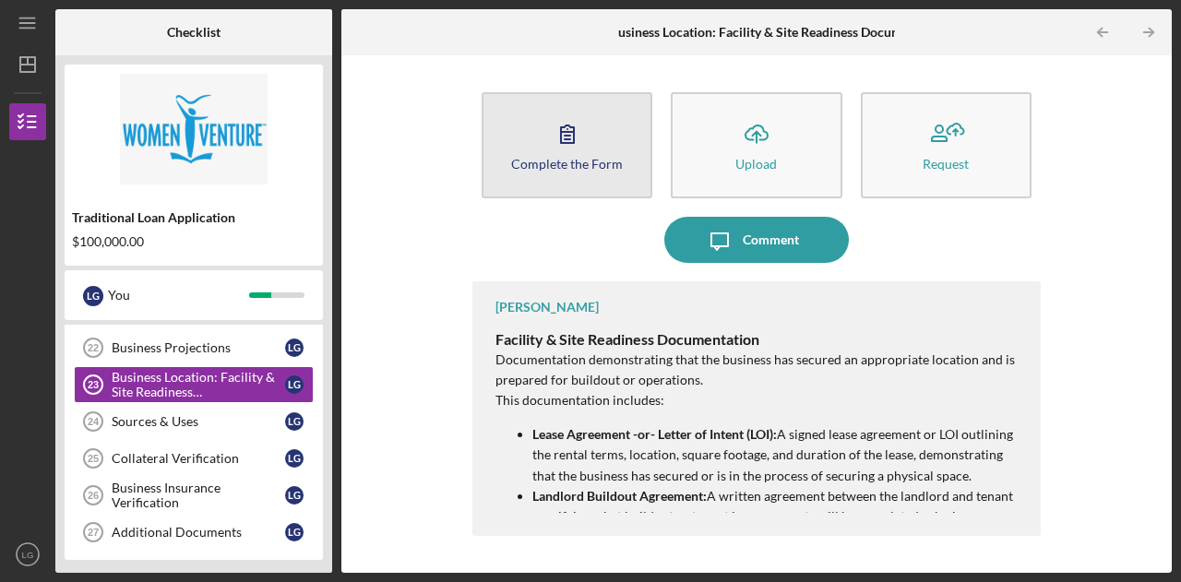
click at [573, 153] on icon "button" at bounding box center [568, 134] width 46 height 46
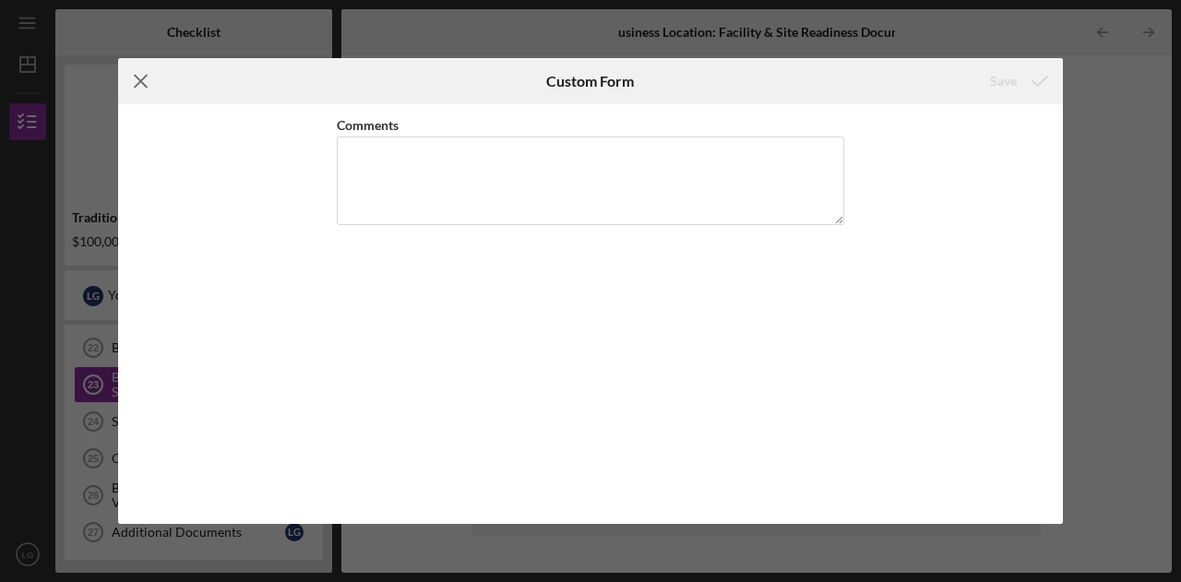
click at [153, 64] on icon "Icon/Menu Close" at bounding box center [141, 81] width 46 height 46
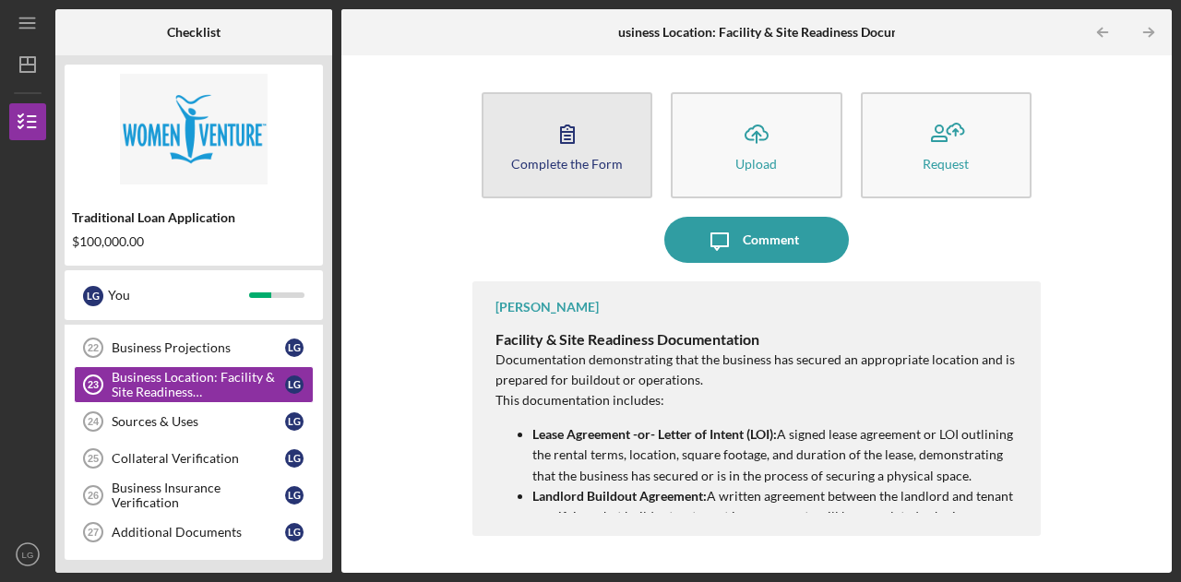
click at [522, 158] on div "Complete the Form" at bounding box center [567, 164] width 112 height 14
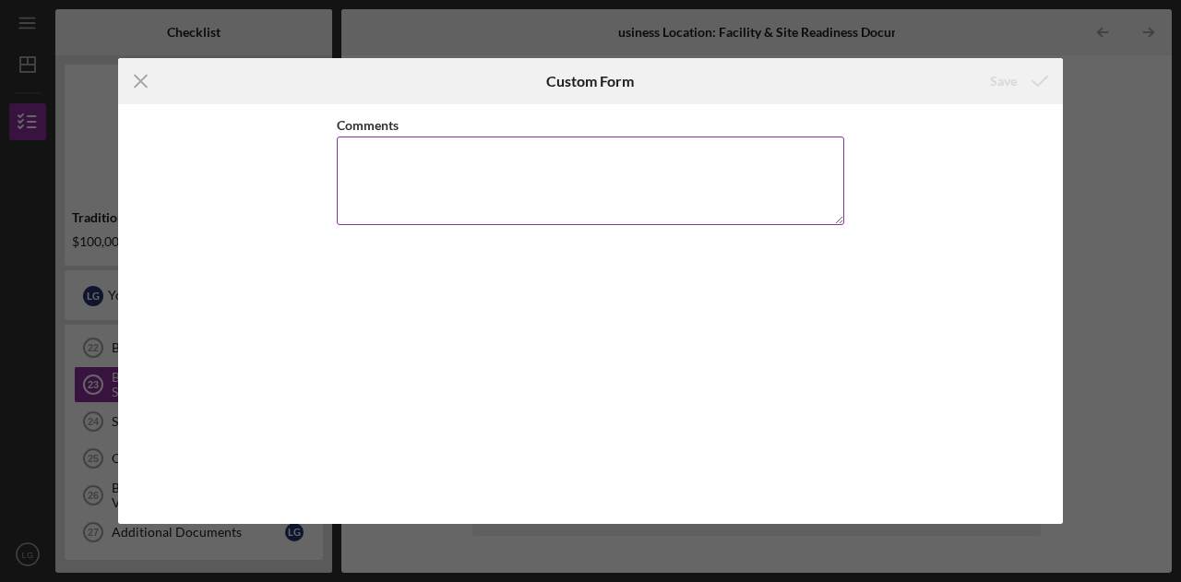
click at [449, 166] on textarea "Comments" at bounding box center [591, 181] width 508 height 89
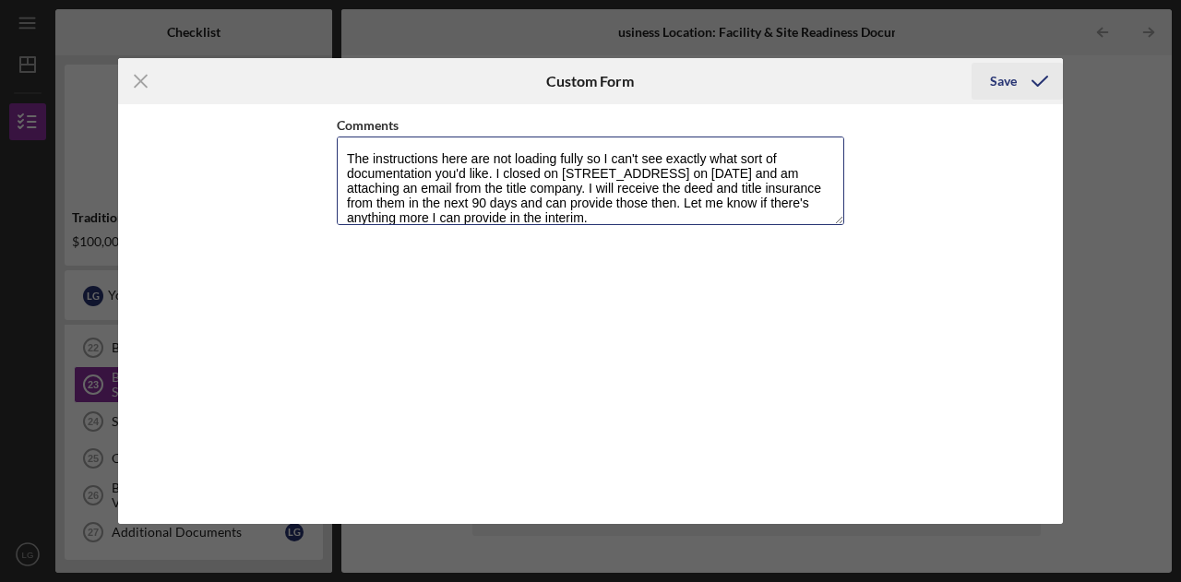
type textarea "The instructions here are not loading fully so I can't see exactly what sort of…"
click at [1022, 67] on icon "submit" at bounding box center [1040, 81] width 46 height 46
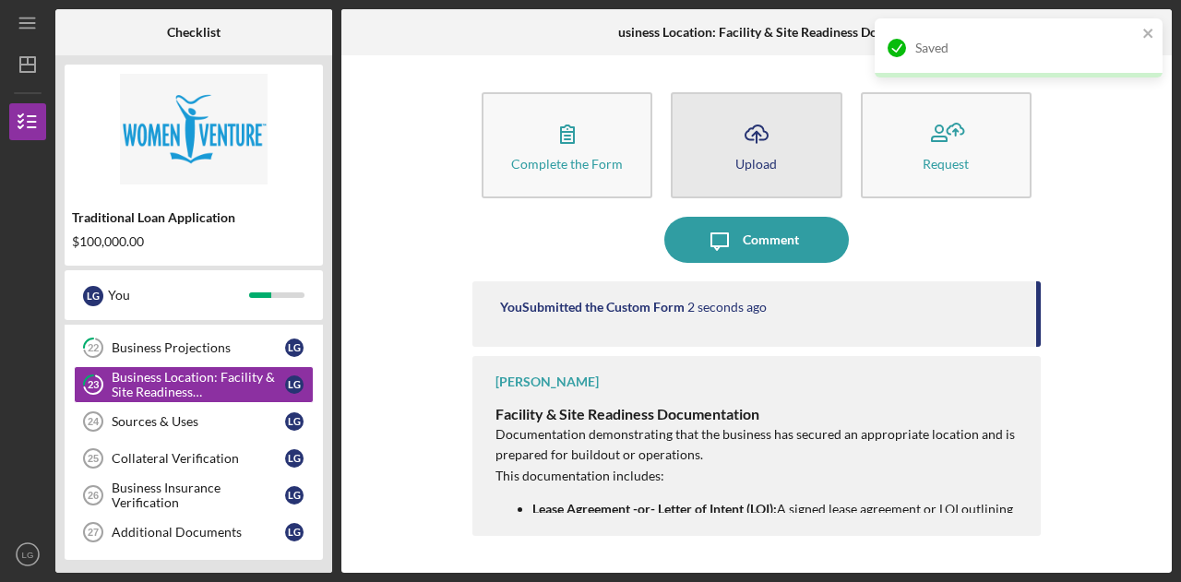
click at [749, 144] on icon "Icon/Upload" at bounding box center [757, 134] width 46 height 46
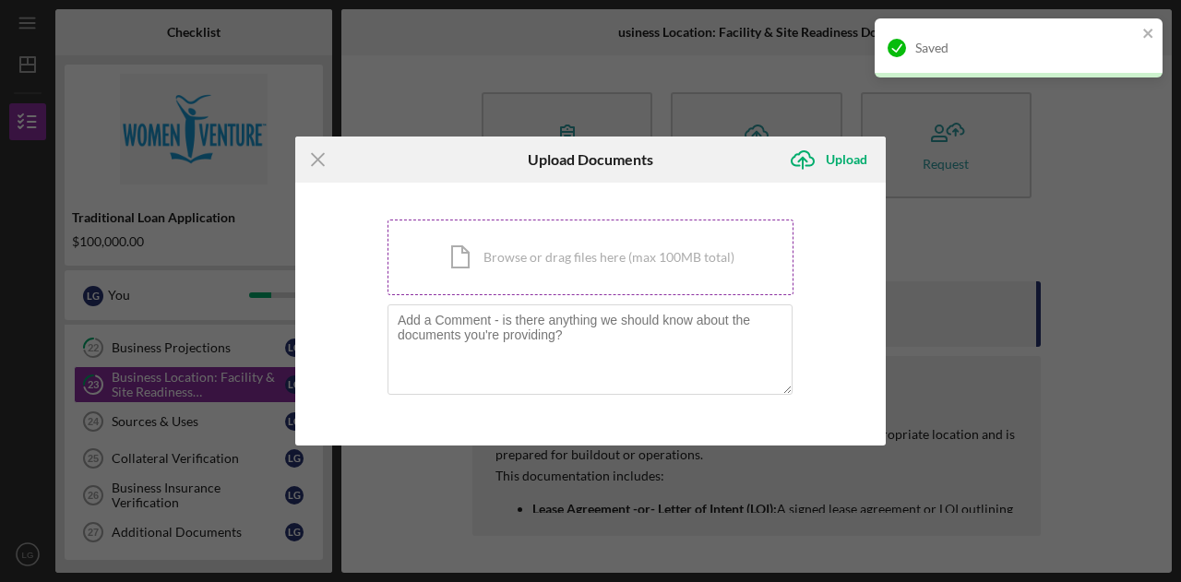
click at [578, 261] on div "Icon/Document Browse or drag files here (max 100MB total) Tap to choose files o…" at bounding box center [591, 258] width 406 height 76
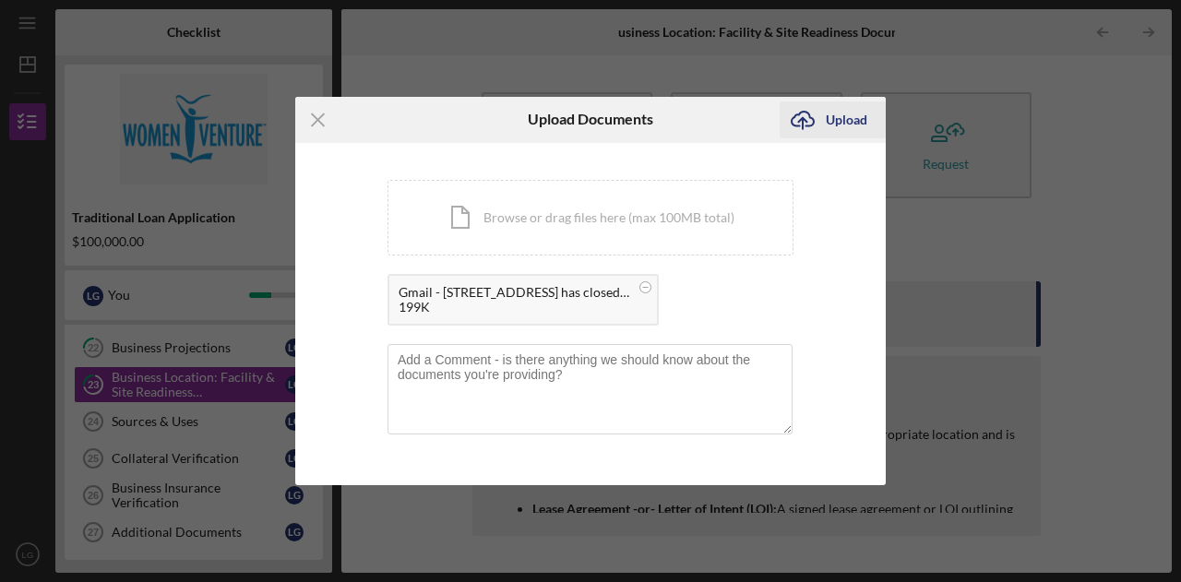
click at [807, 130] on icon "Icon/Upload" at bounding box center [803, 120] width 46 height 46
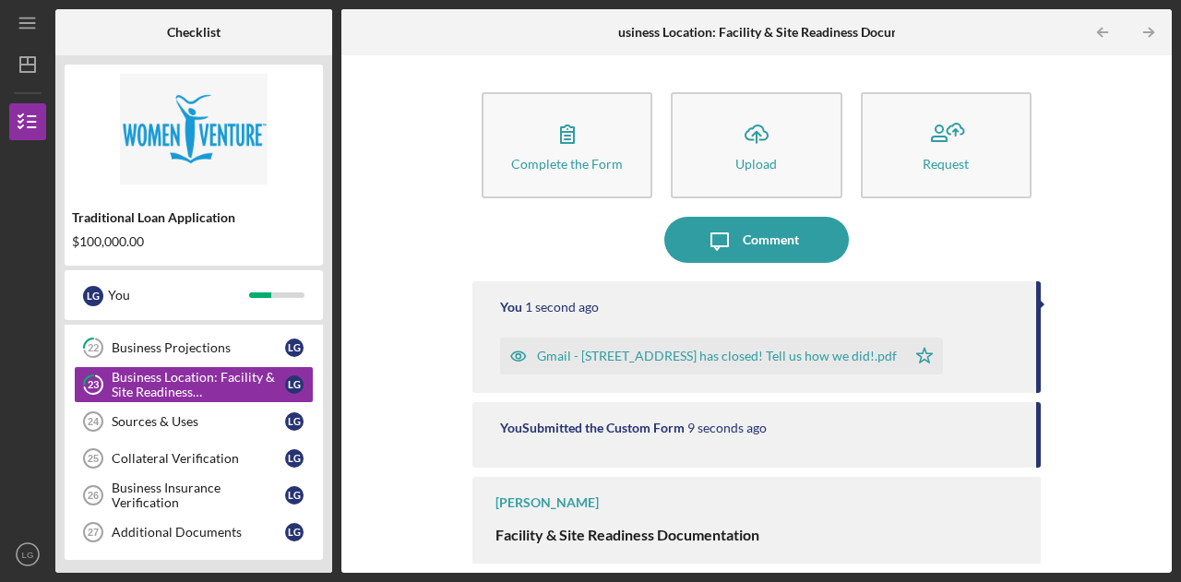
scroll to position [6, 0]
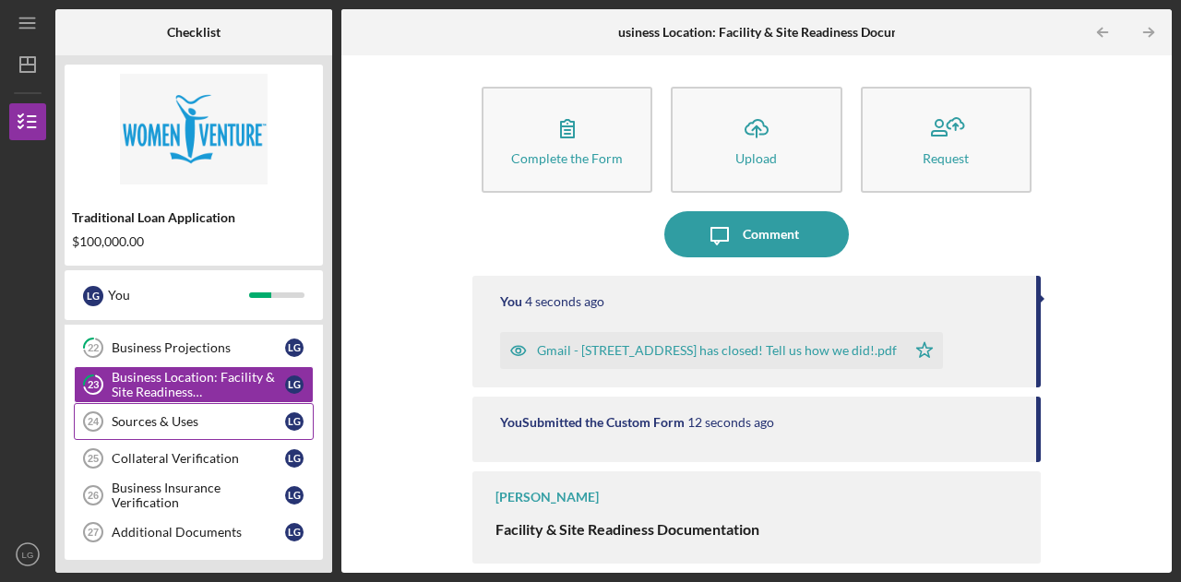
click at [221, 403] on link "Sources & Uses 24 Sources & Uses L G" at bounding box center [194, 421] width 240 height 37
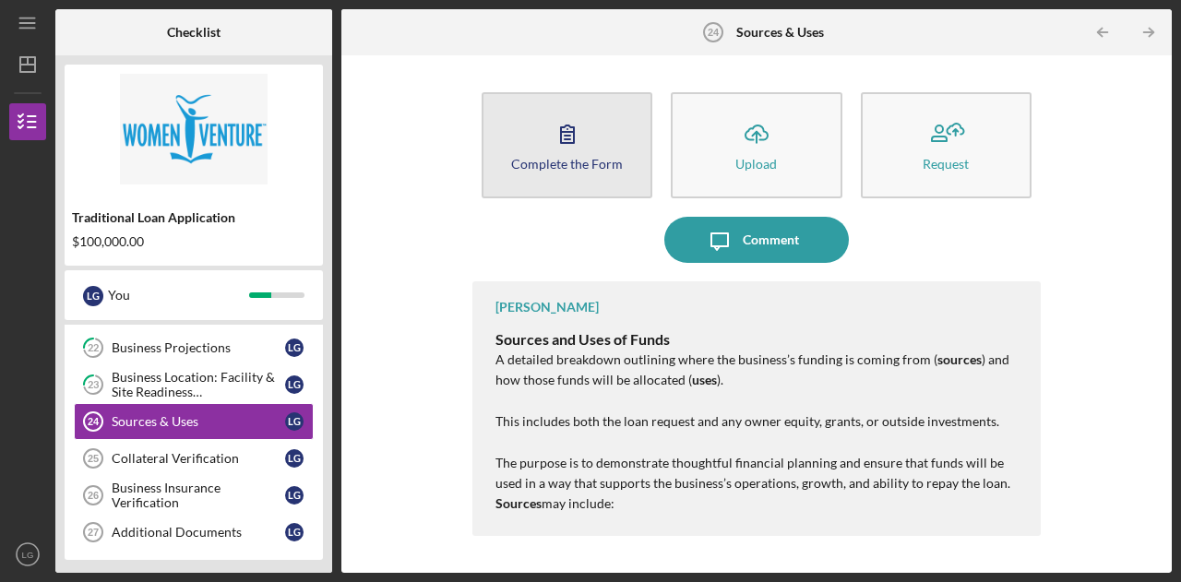
click at [575, 126] on icon "button" at bounding box center [568, 134] width 46 height 46
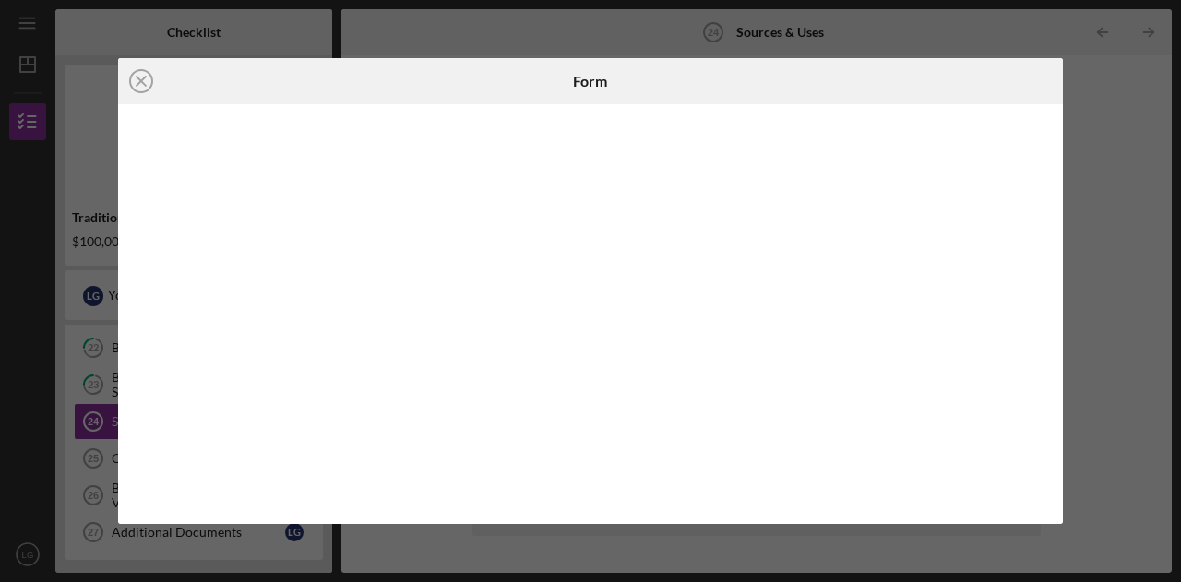
click at [135, 342] on div at bounding box center [590, 314] width 945 height 420
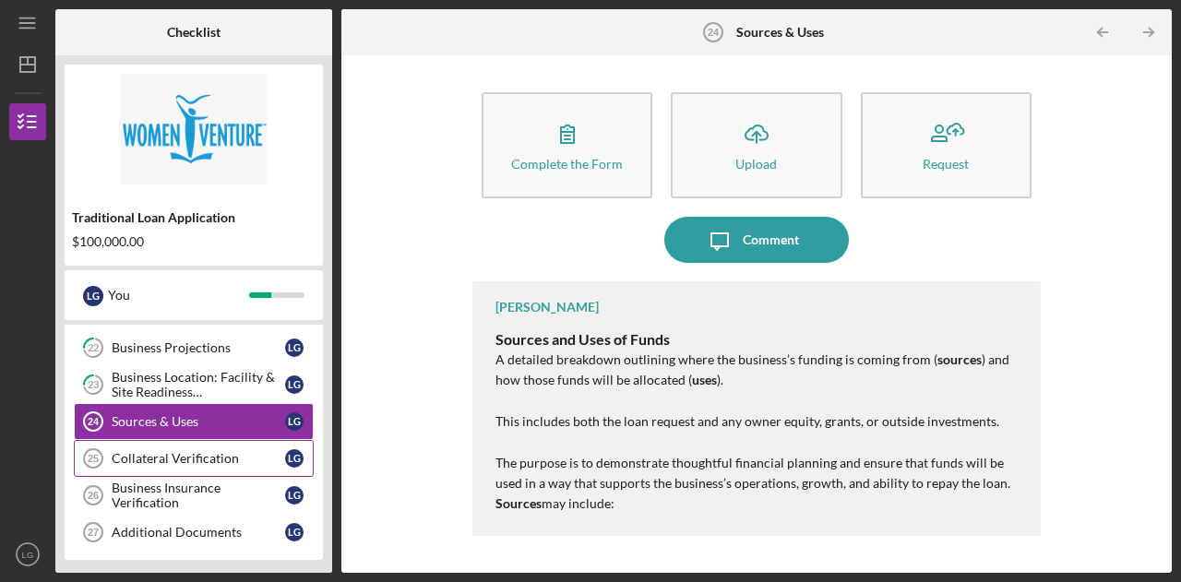
click at [203, 451] on div "Collateral Verification" at bounding box center [199, 458] width 174 height 15
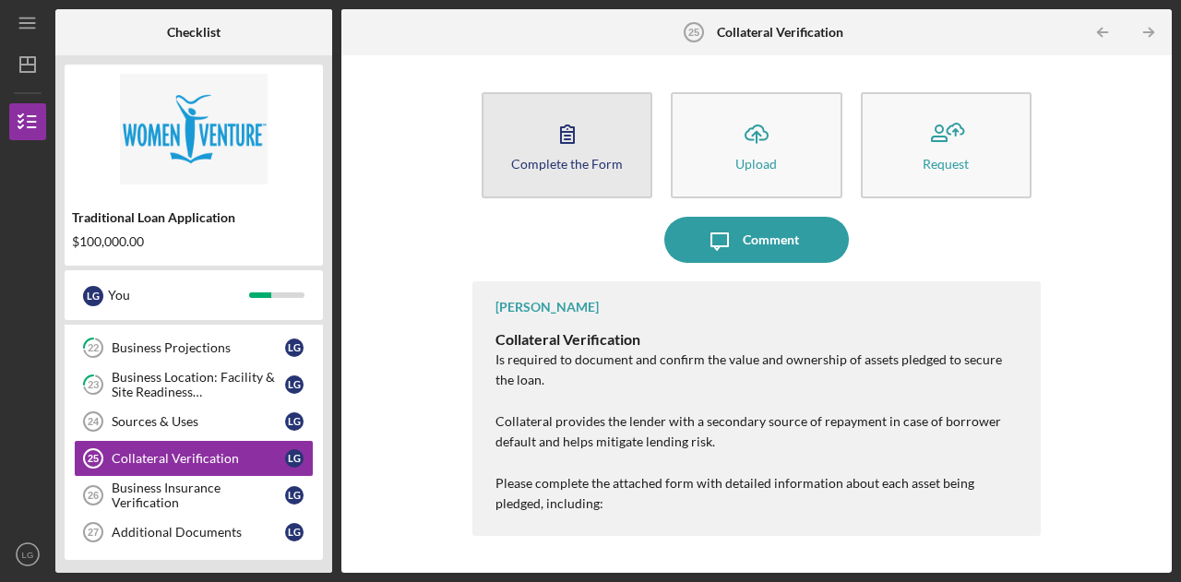
click at [578, 144] on icon "button" at bounding box center [568, 134] width 46 height 46
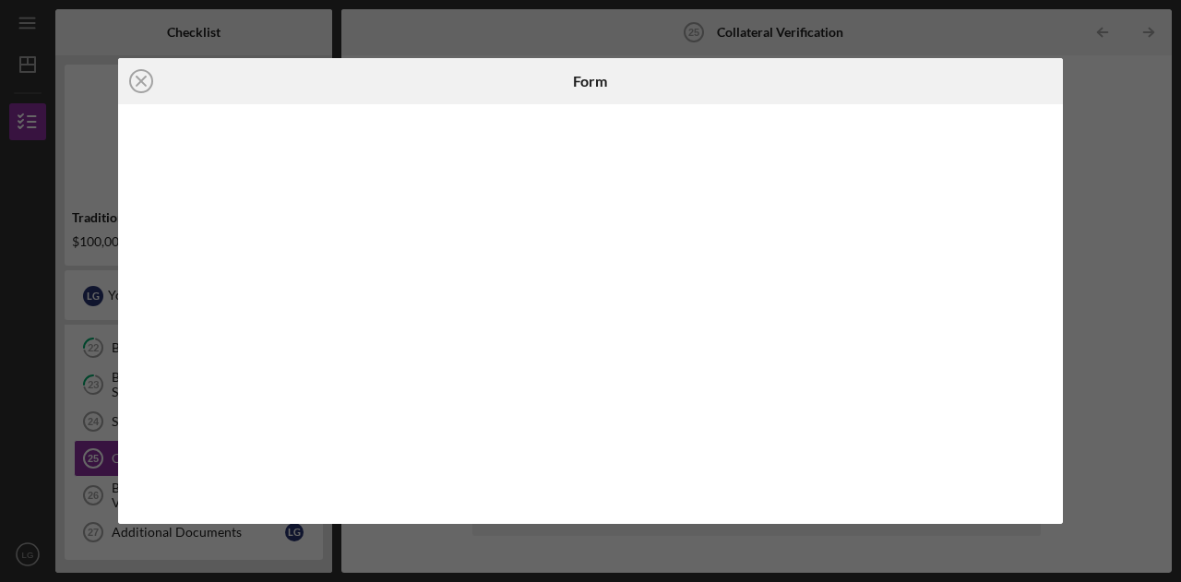
click at [119, 405] on div at bounding box center [590, 314] width 945 height 420
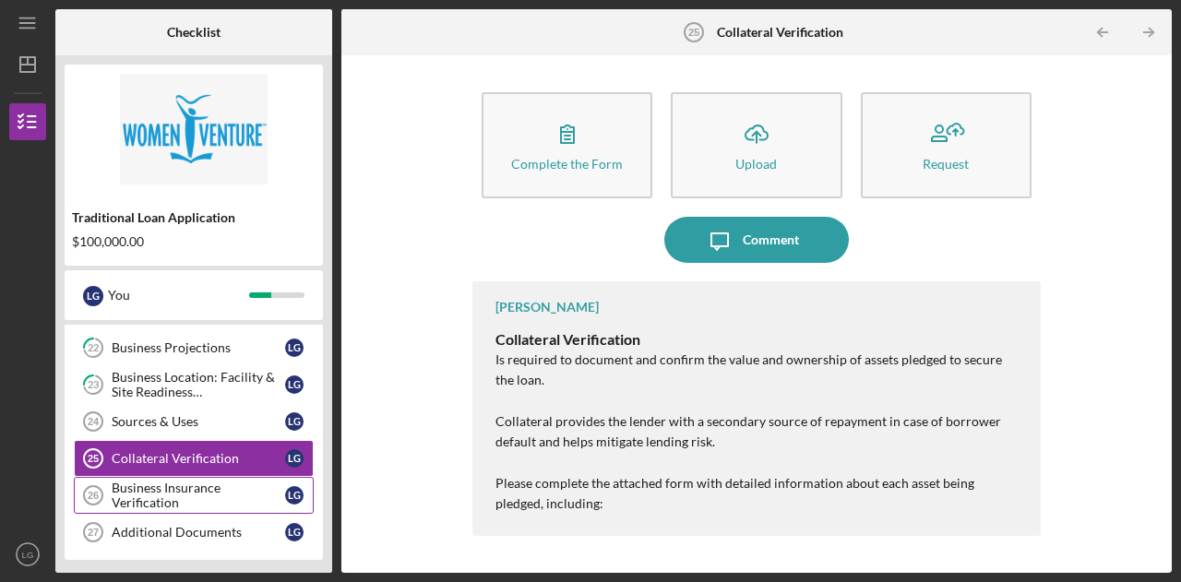
click at [166, 483] on div "Business Insurance Verification" at bounding box center [199, 496] width 174 height 30
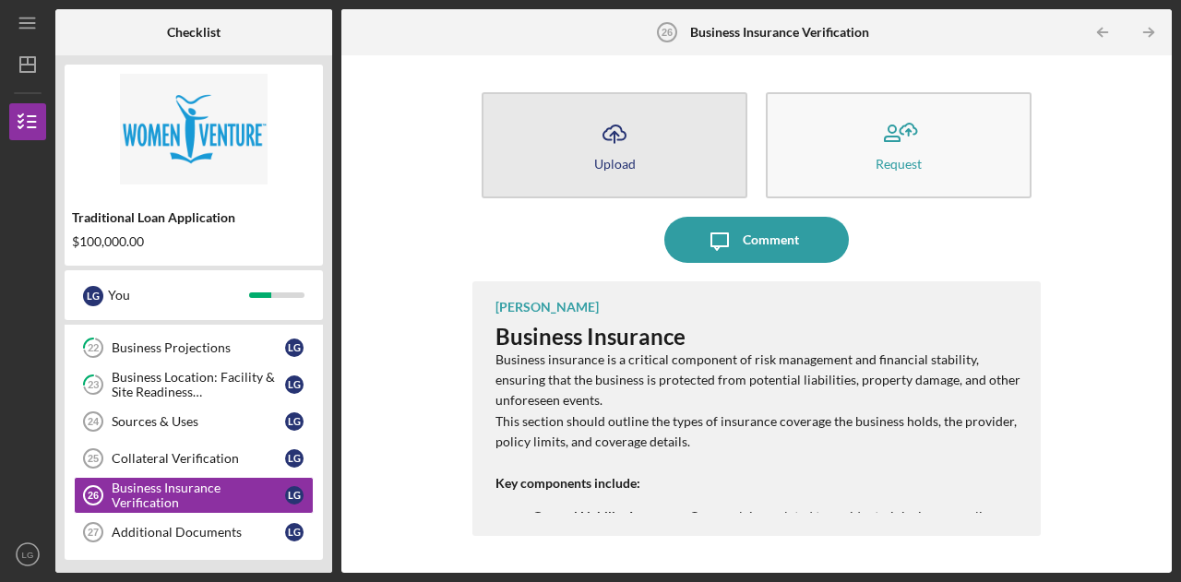
click at [593, 143] on icon "Icon/Upload" at bounding box center [615, 134] width 46 height 46
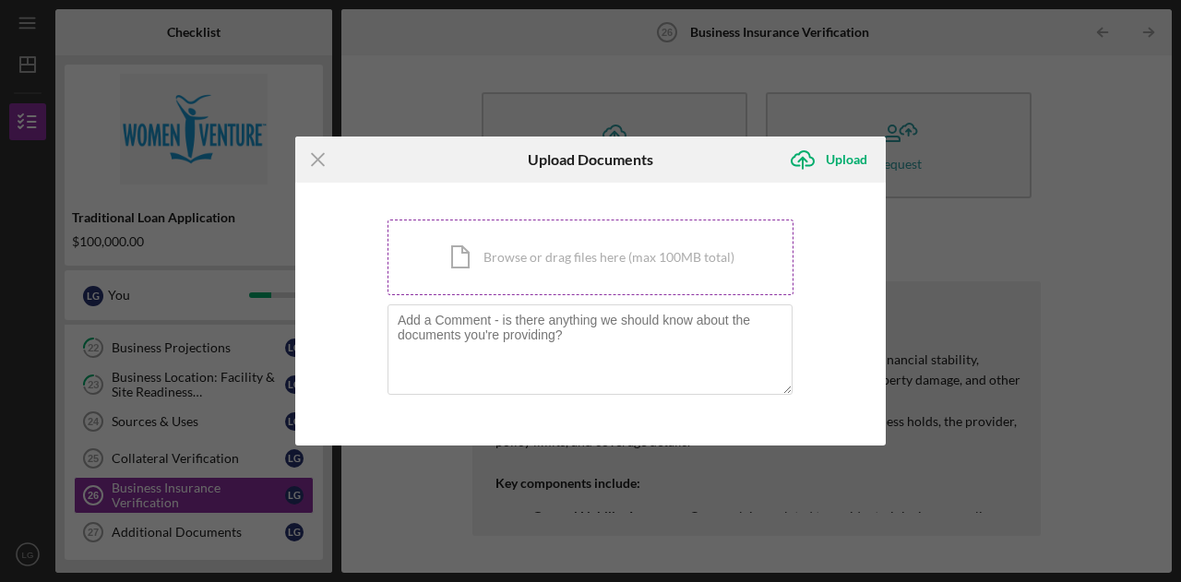
click at [522, 264] on div "Icon/Document Browse or drag files here (max 100MB total) Tap to choose files o…" at bounding box center [591, 258] width 406 height 76
click at [521, 263] on div "Icon/Document Browse or drag files here (max 100MB total) Tap to choose files o…" at bounding box center [591, 258] width 406 height 76
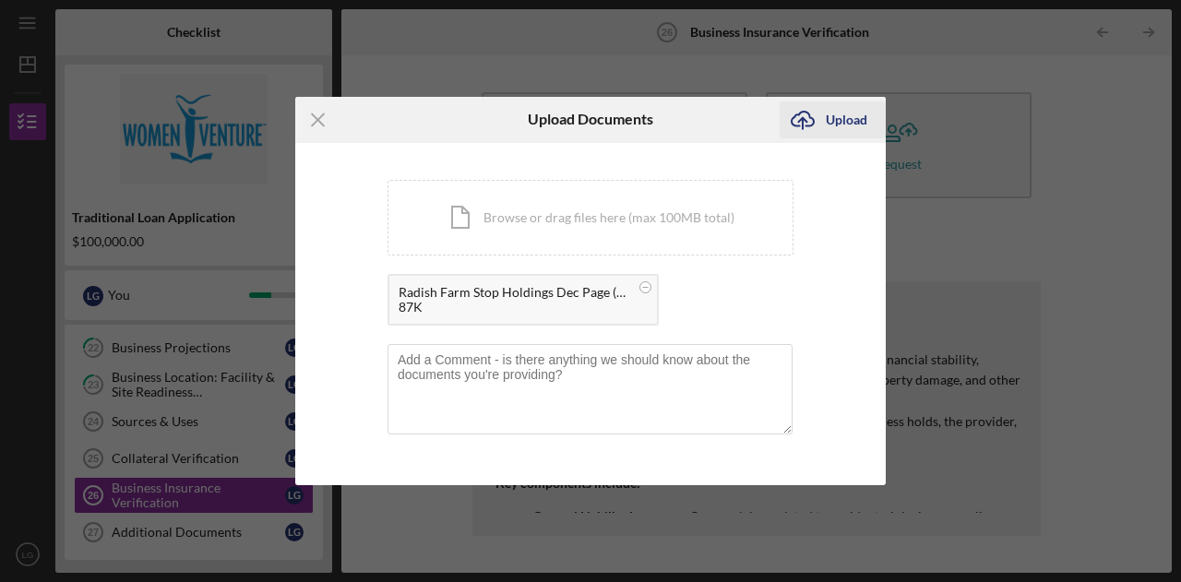
click at [845, 115] on div "Upload" at bounding box center [847, 120] width 42 height 37
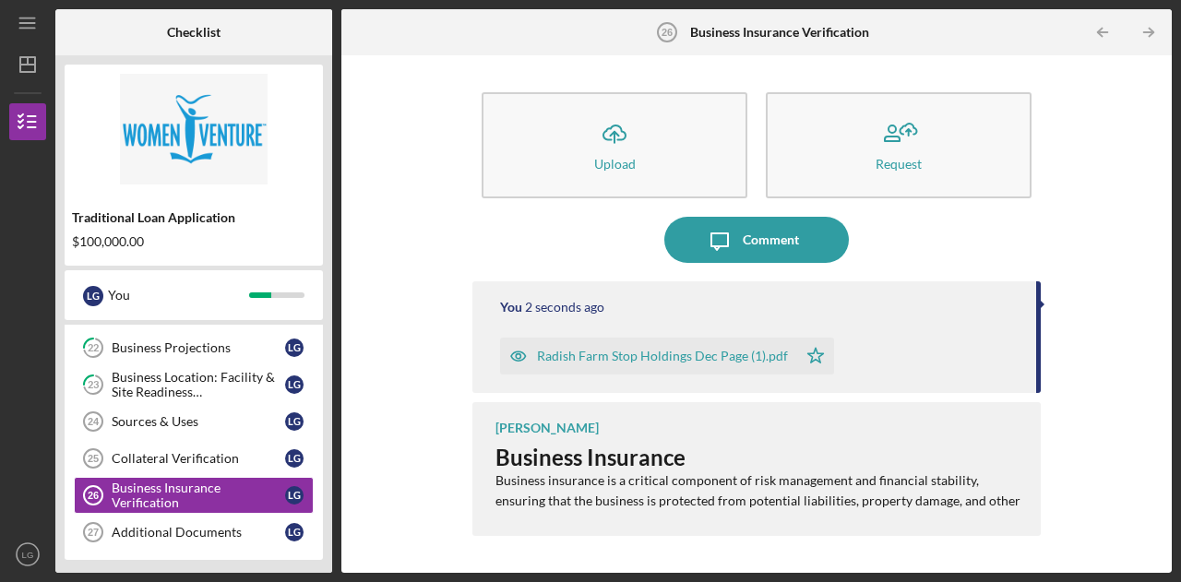
click at [694, 481] on p "Business insurance is a critical component of risk management and financial sta…" at bounding box center [759, 502] width 527 height 62
click at [449, 473] on div "Icon/Upload Upload Request Icon/Message Comment You 3 seconds ago Radish Farm S…" at bounding box center [757, 314] width 812 height 499
click at [205, 525] on div "Additional Documents" at bounding box center [199, 532] width 174 height 15
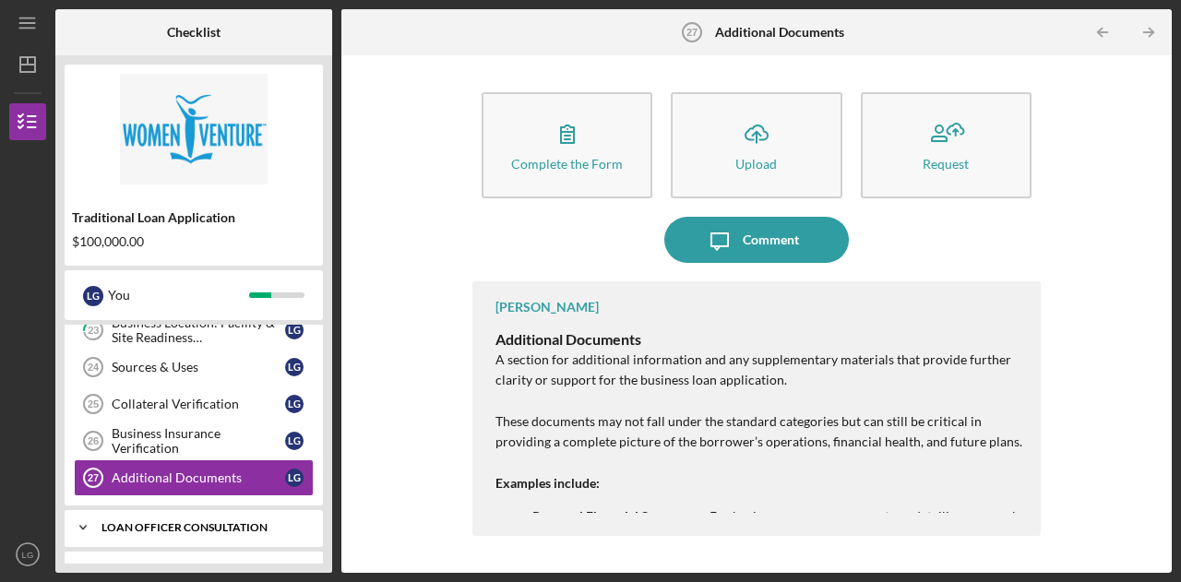
scroll to position [854, 0]
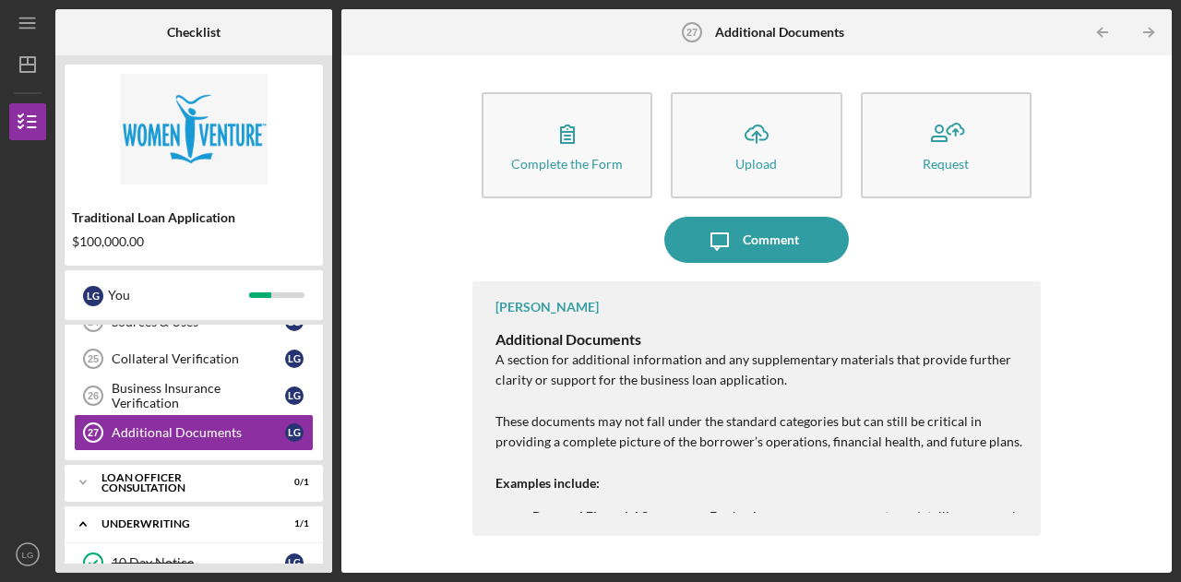
click at [416, 417] on div "Complete the Form Form Icon/Upload Upload Request Icon/Message Comment [PERSON_…" at bounding box center [757, 314] width 812 height 499
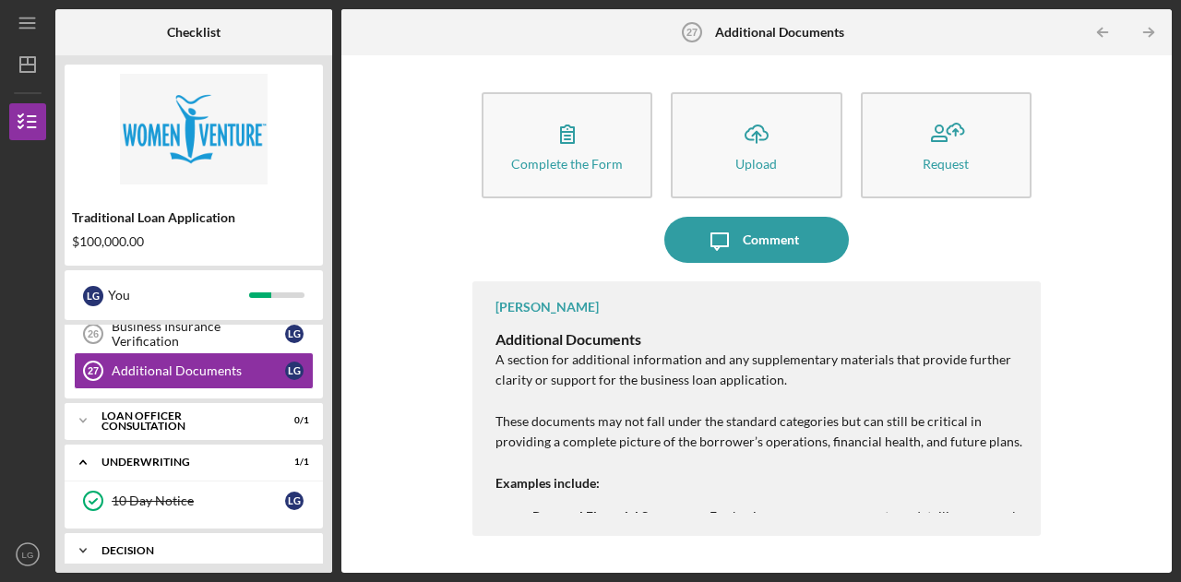
click at [205, 545] on div "Decision" at bounding box center [201, 550] width 198 height 11
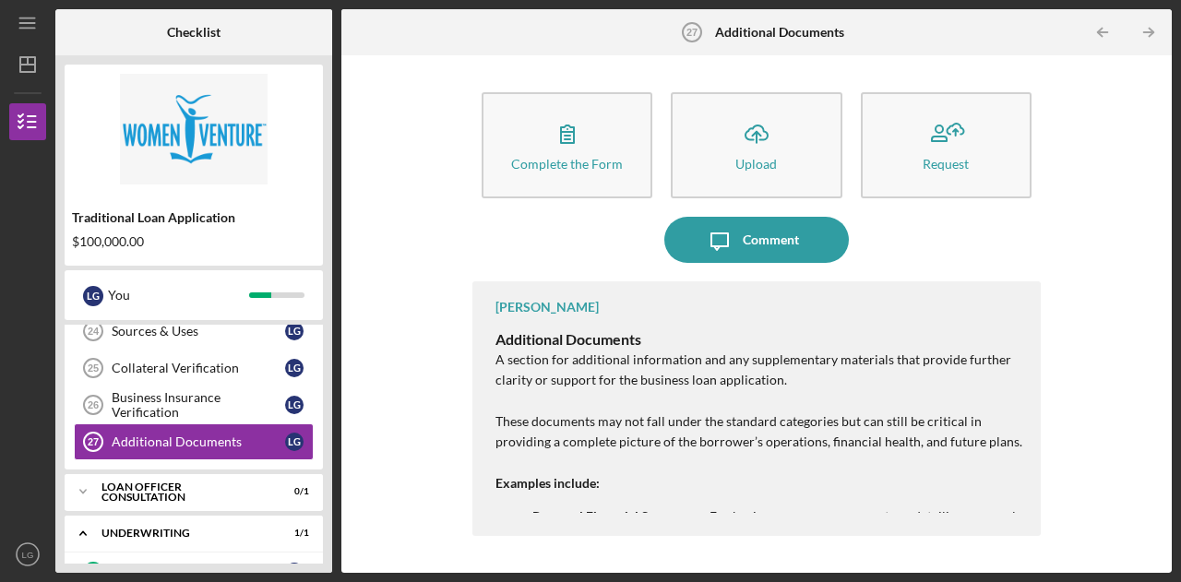
scroll to position [843, 0]
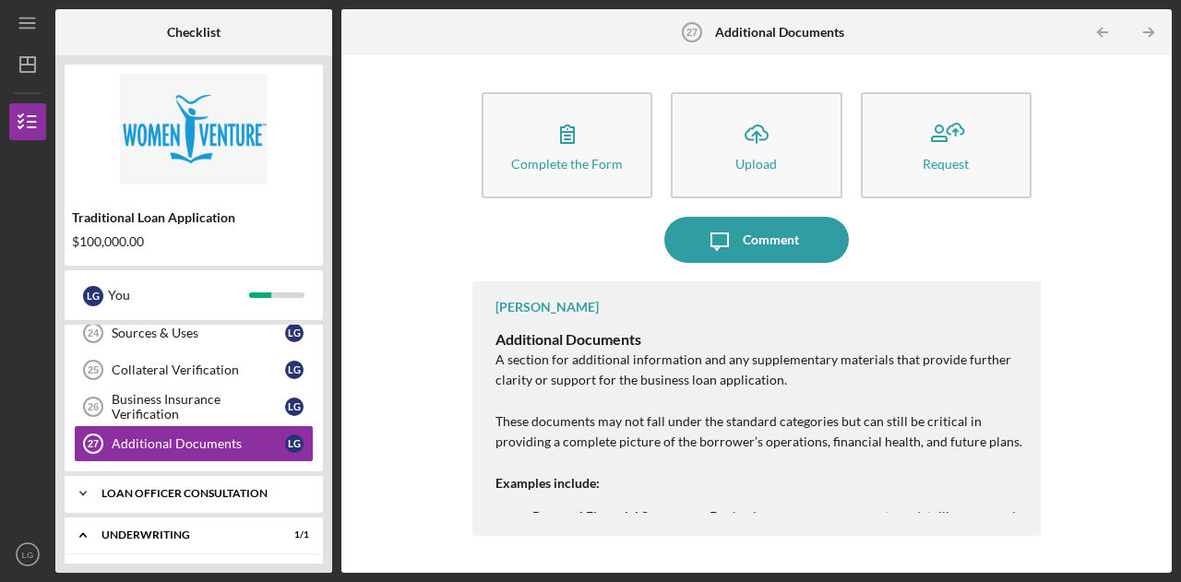
click at [172, 490] on div "Icon/Expander Loan Officer Consultation 0 / 1" at bounding box center [194, 493] width 258 height 37
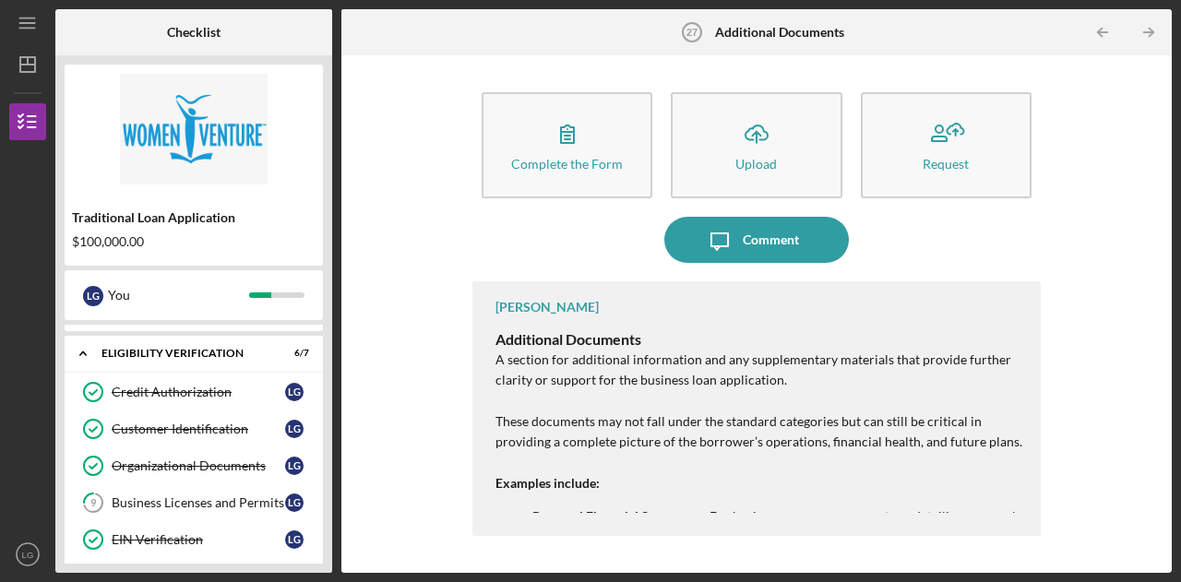
scroll to position [0, 0]
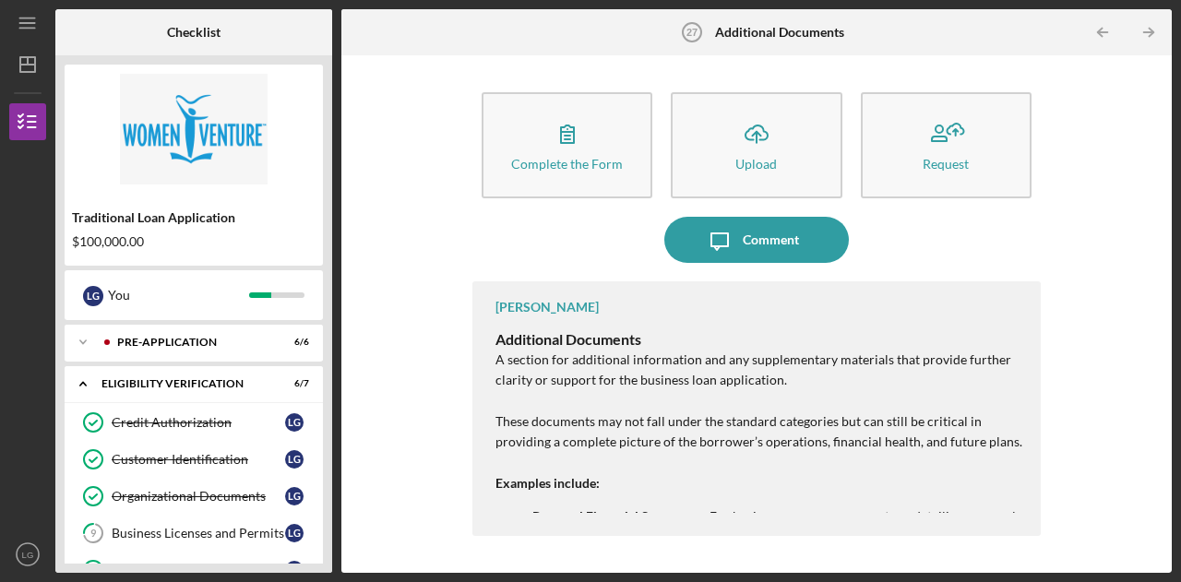
click at [380, 348] on div "Complete the Form Form Icon/Upload Upload Request Icon/Message Comment [PERSON_…" at bounding box center [757, 314] width 812 height 499
click at [1095, 30] on icon "Icon/Table Pagination Arrow" at bounding box center [1104, 33] width 42 height 42
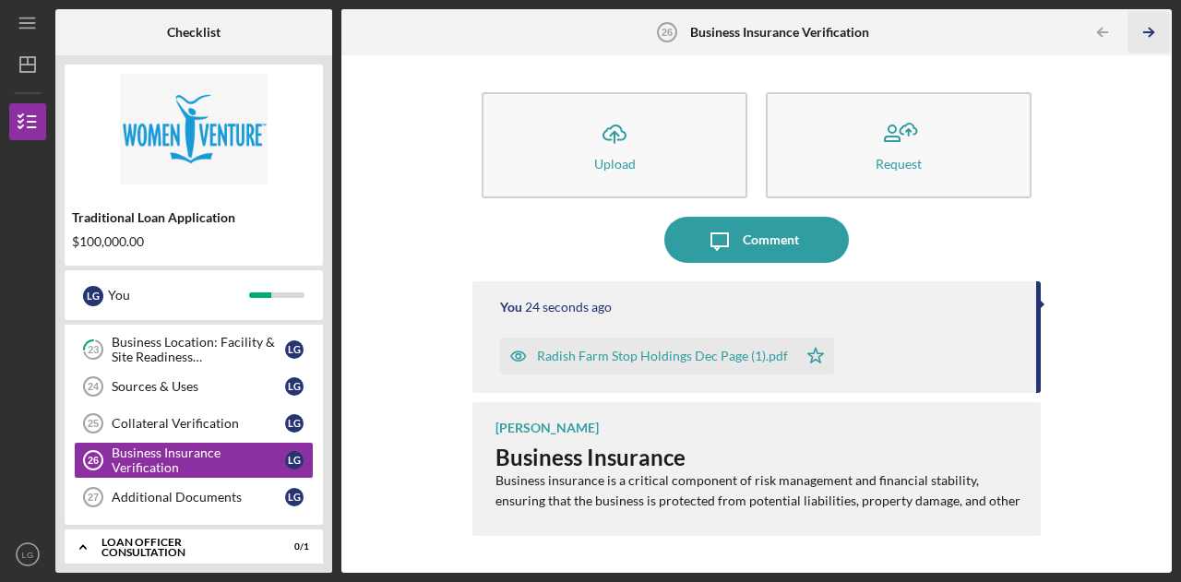
scroll to position [791, 0]
click at [1151, 34] on polyline "button" at bounding box center [1151, 33] width 5 height 8
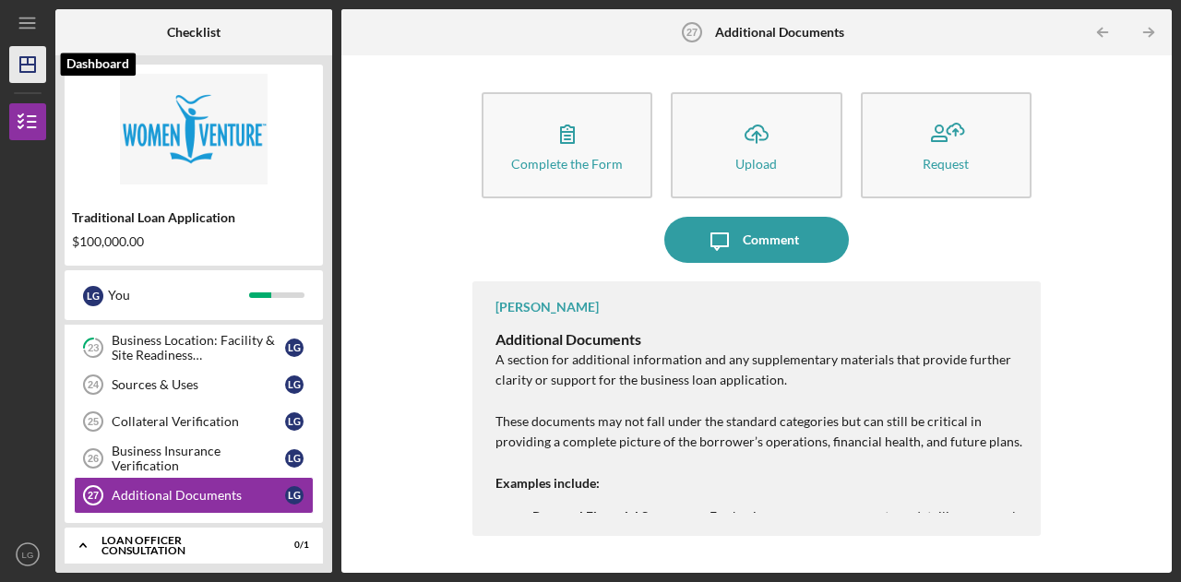
click at [28, 67] on icon "Icon/Dashboard" at bounding box center [28, 65] width 46 height 46
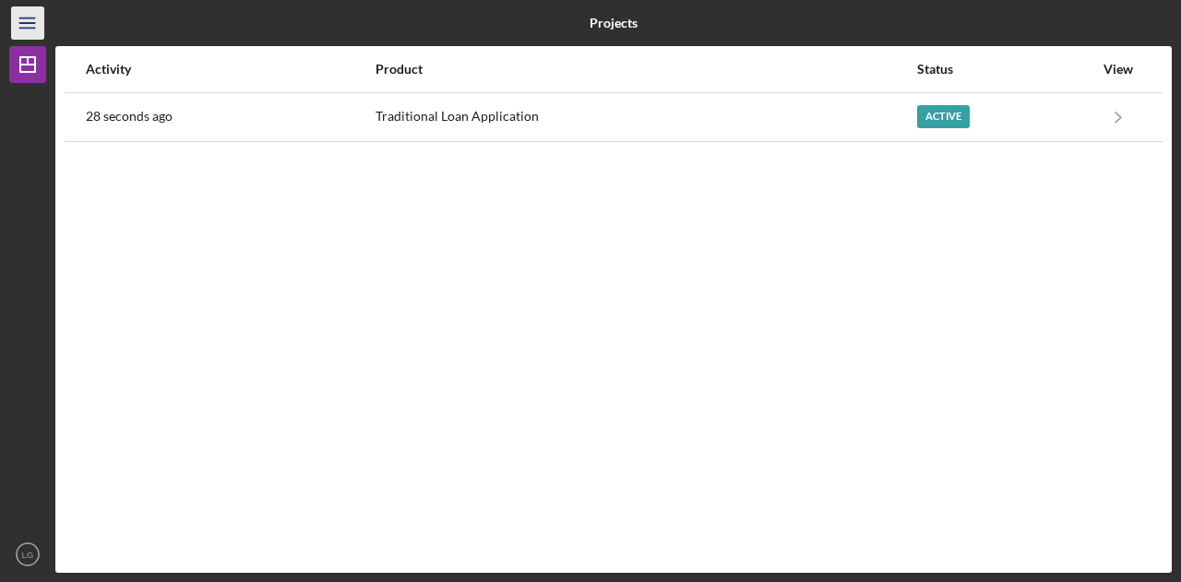
click at [20, 21] on icon "Icon/Menu" at bounding box center [28, 24] width 42 height 42
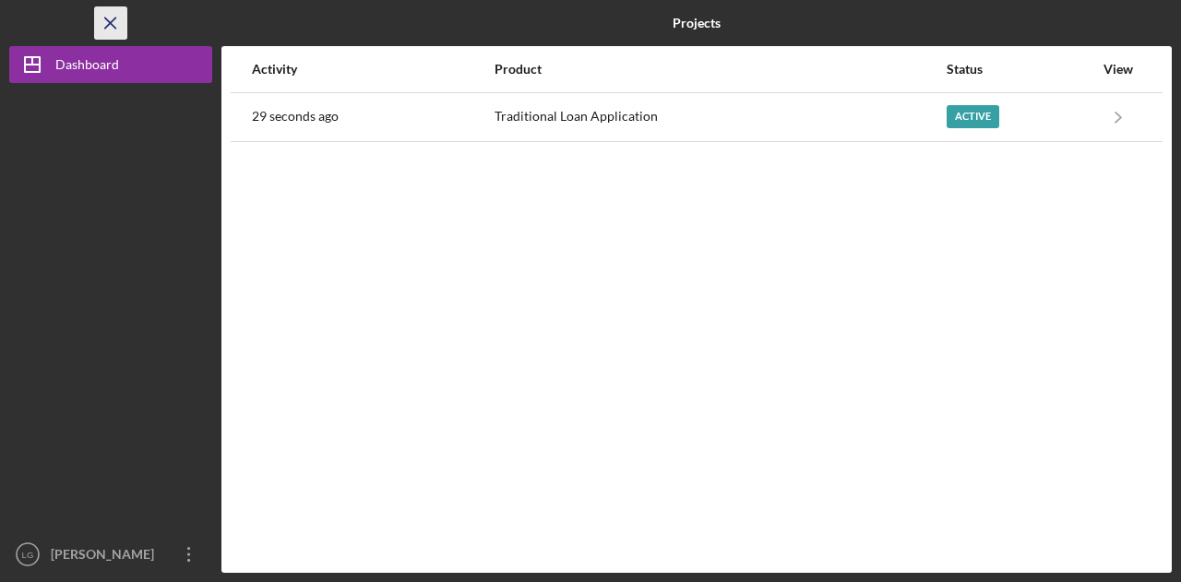
click at [111, 27] on icon "Icon/Menu Close" at bounding box center [111, 24] width 42 height 42
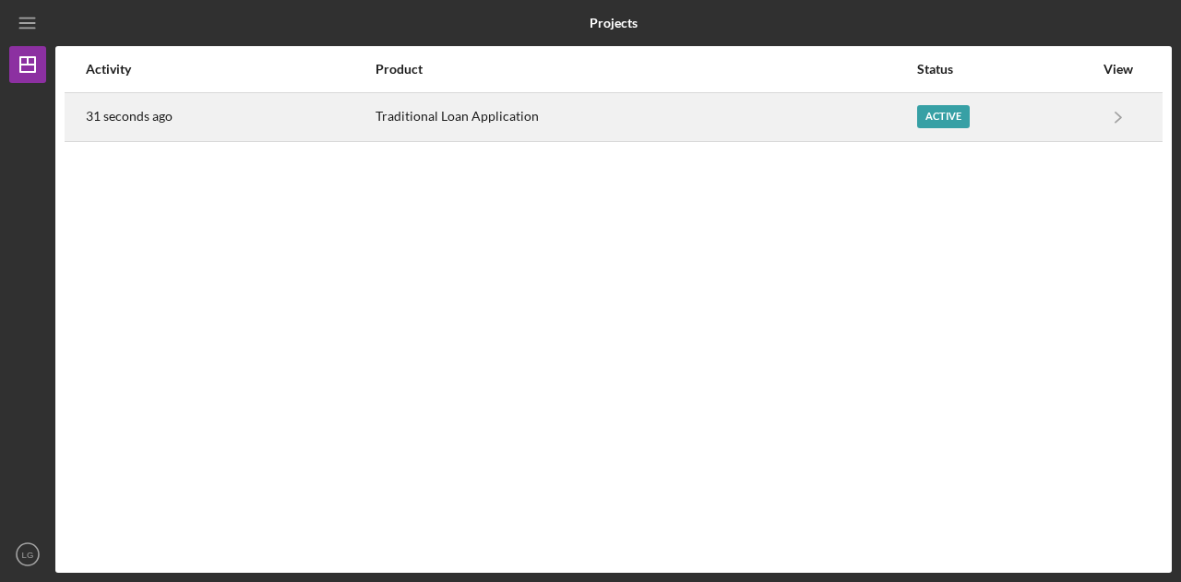
click at [347, 119] on div "31 seconds ago" at bounding box center [230, 117] width 288 height 46
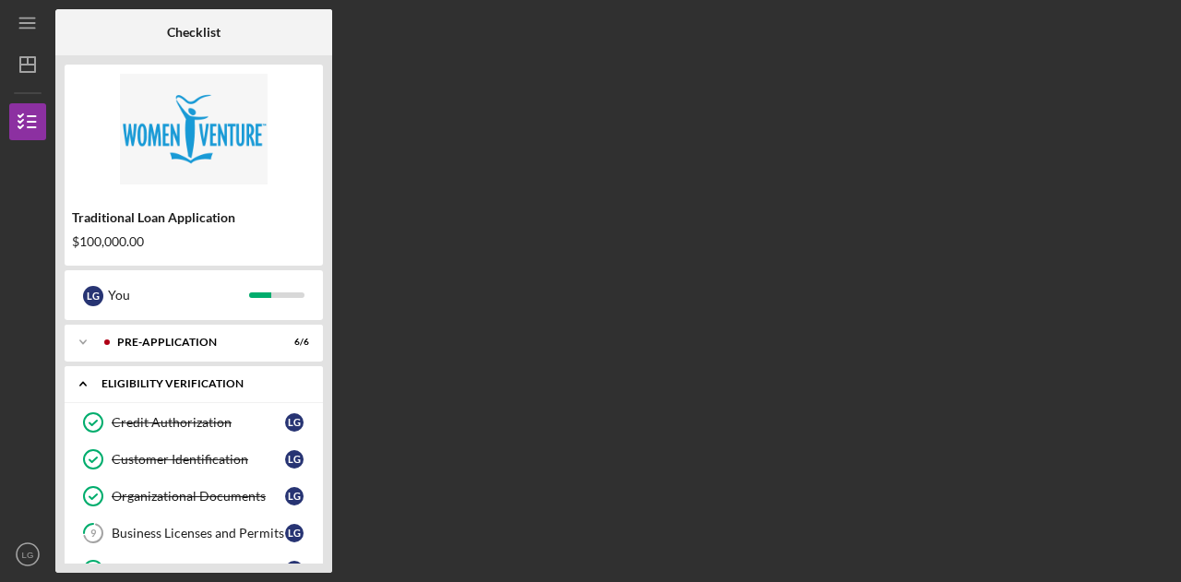
scroll to position [279, 0]
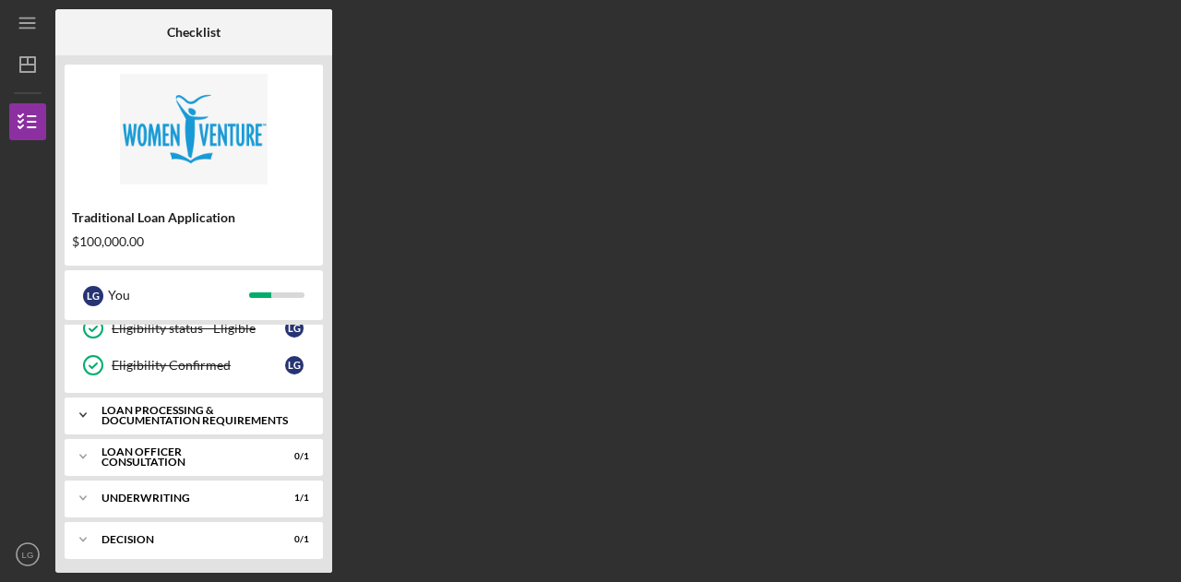
click at [84, 413] on polyline at bounding box center [83, 415] width 6 height 4
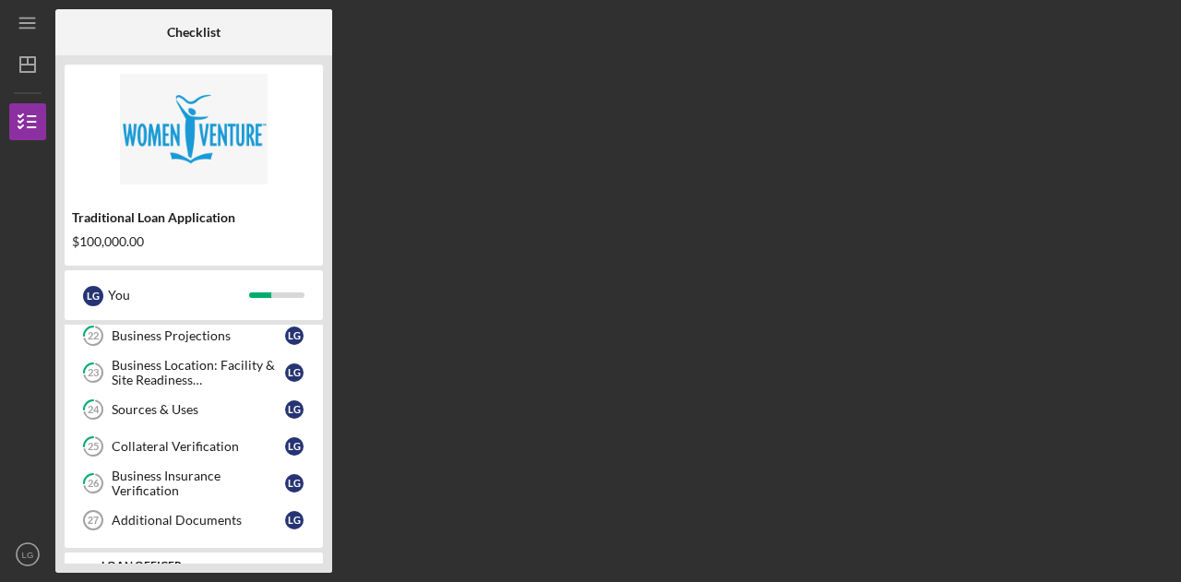
scroll to position [869, 0]
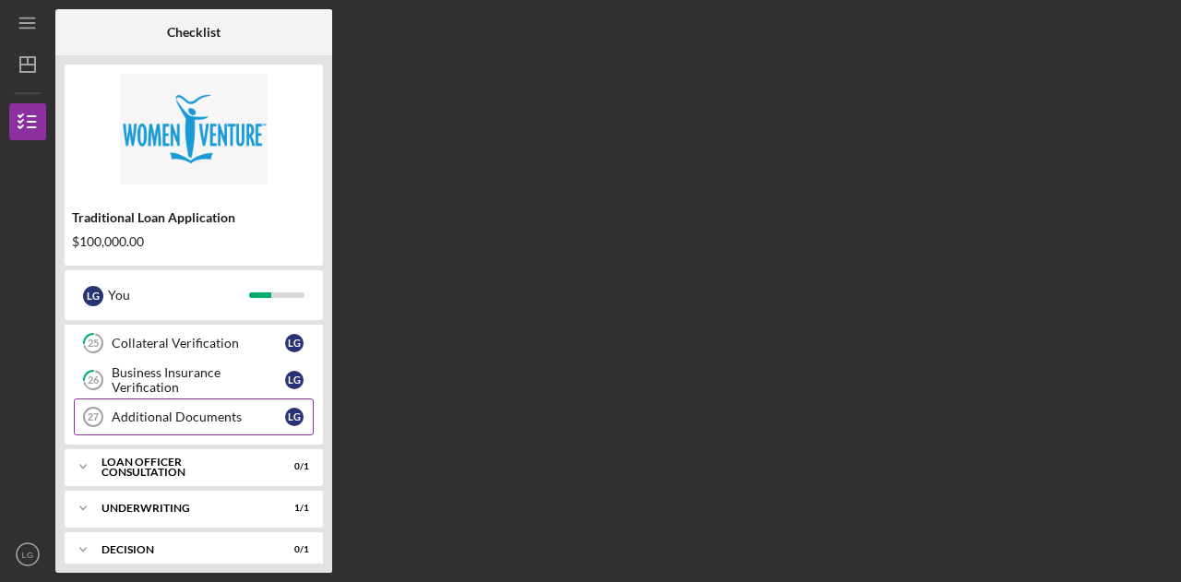
click at [142, 410] on div "Additional Documents" at bounding box center [199, 417] width 174 height 15
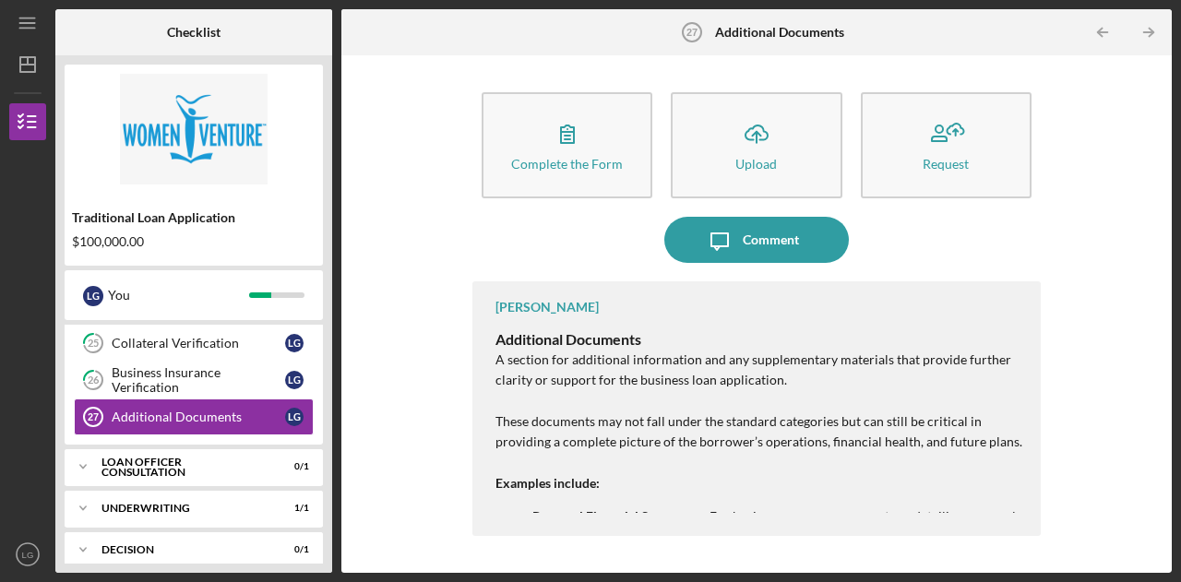
click at [674, 431] on p "These documents may not fall under the standard categories but can still be cri…" at bounding box center [759, 433] width 527 height 42
